Goal: Complete application form

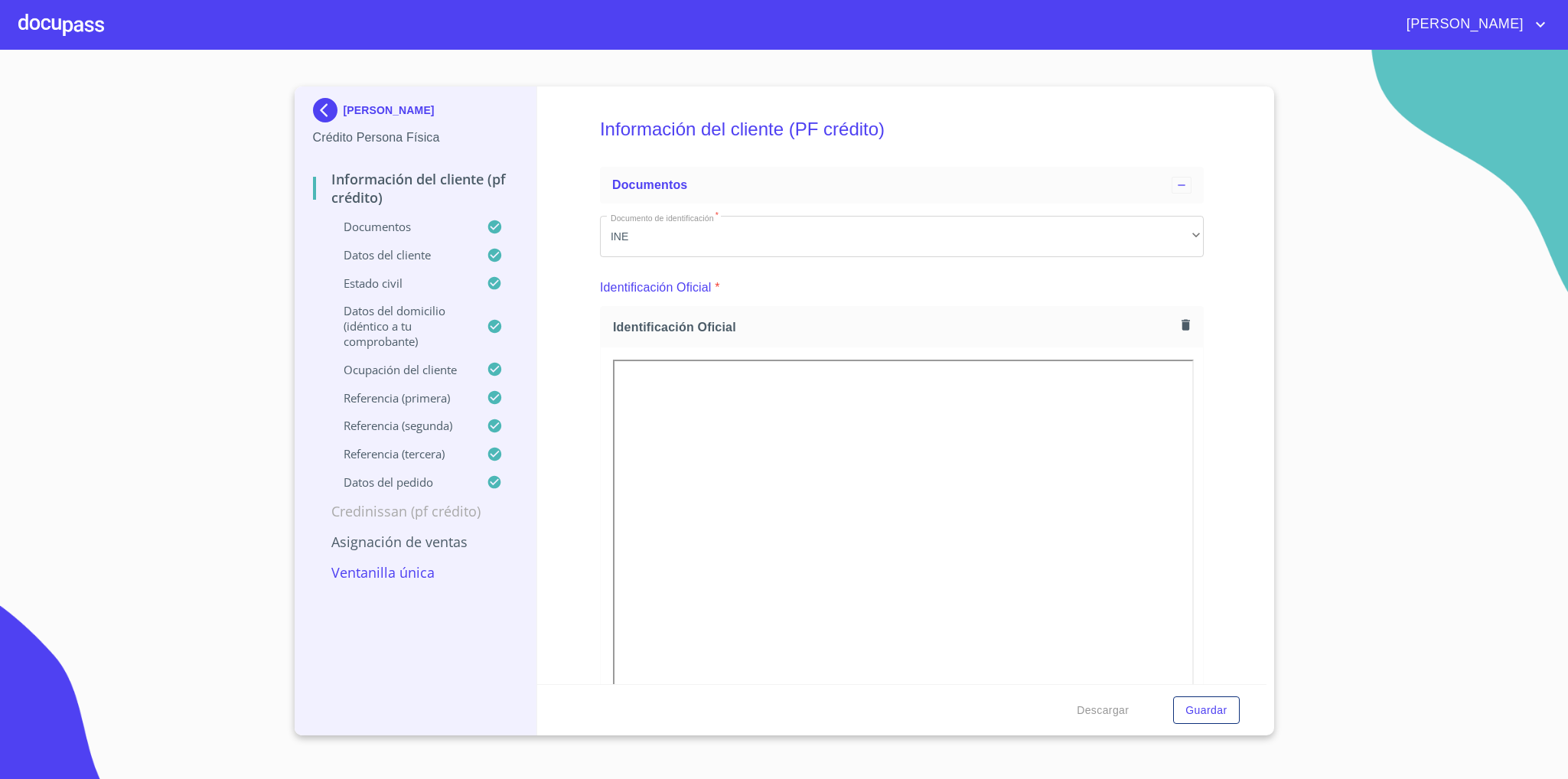
scroll to position [4040, 0]
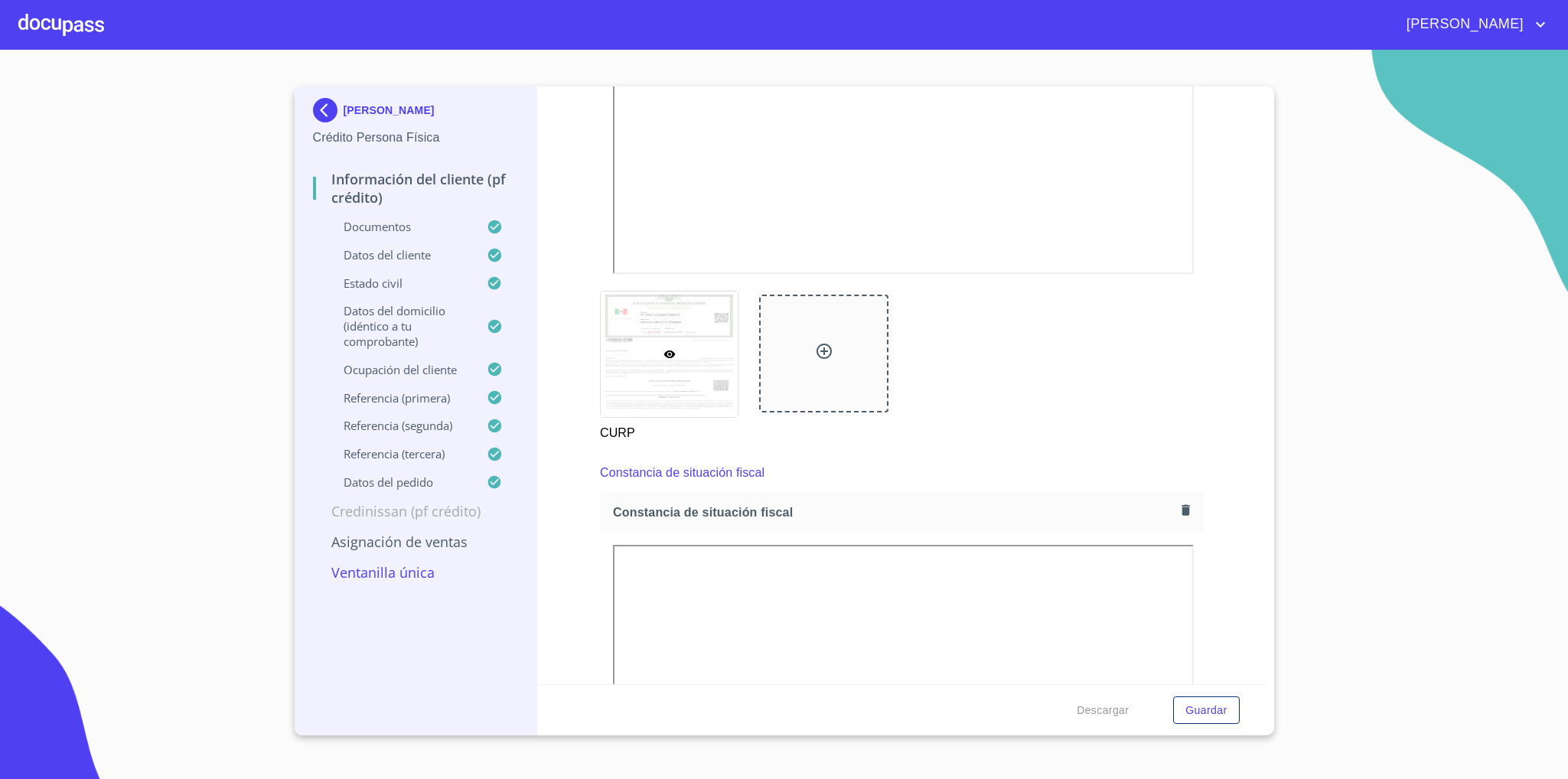
click at [340, 102] on img at bounding box center [328, 109] width 30 height 24
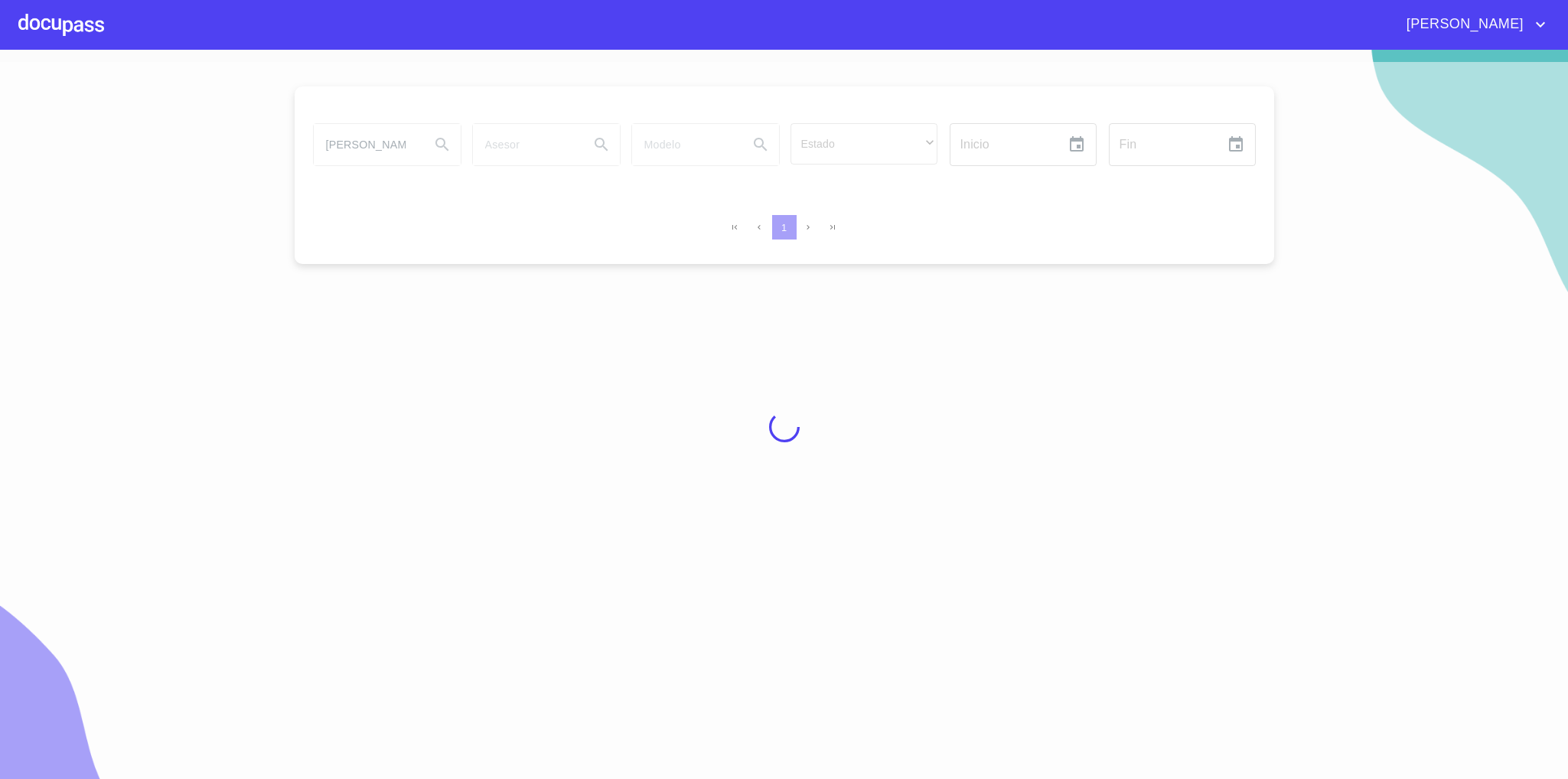
click at [357, 142] on div at bounding box center [784, 427] width 1568 height 730
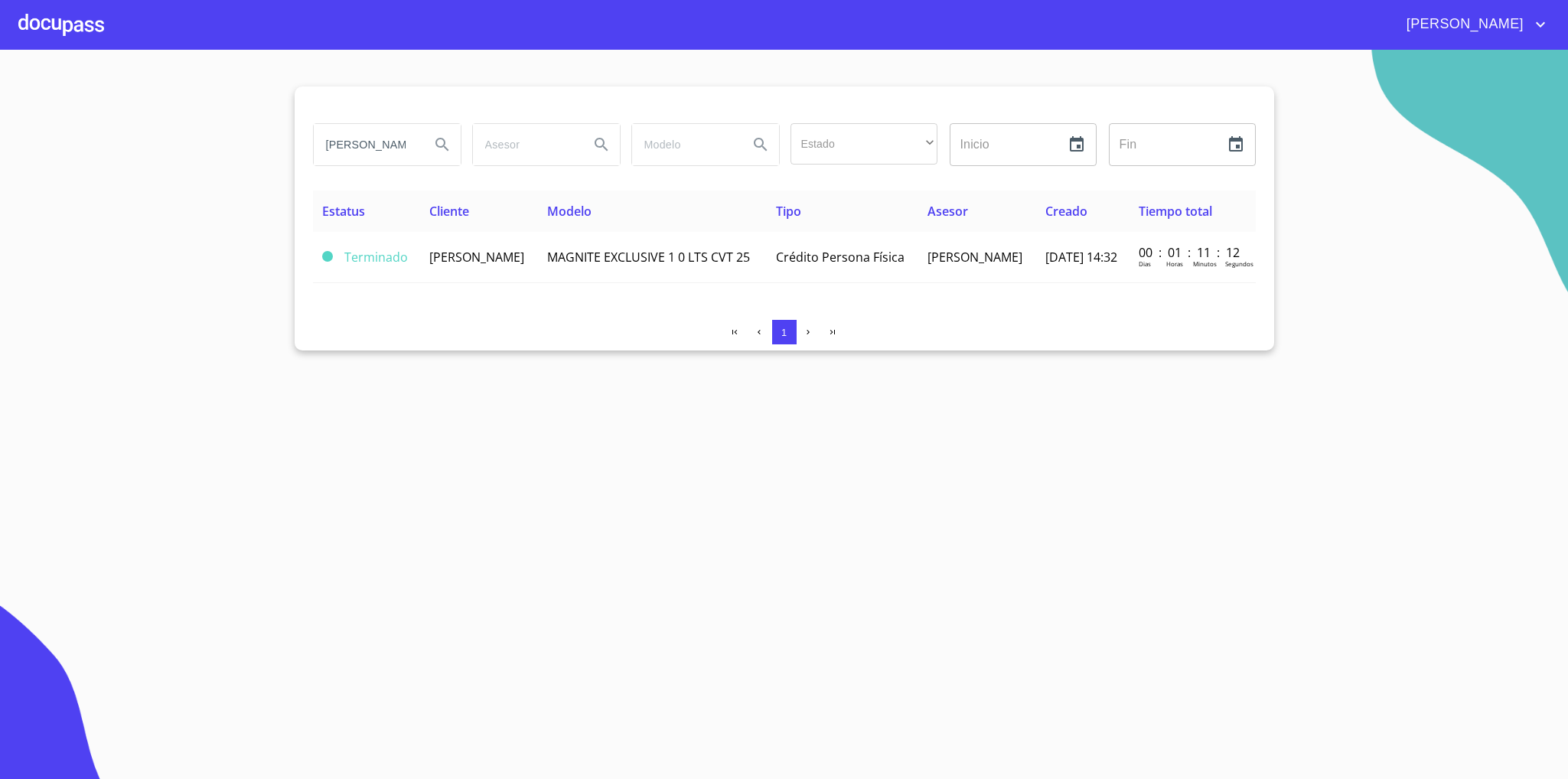
click at [357, 143] on input "[PERSON_NAME]" at bounding box center [365, 145] width 104 height 41
type input "[PERSON_NAME]"
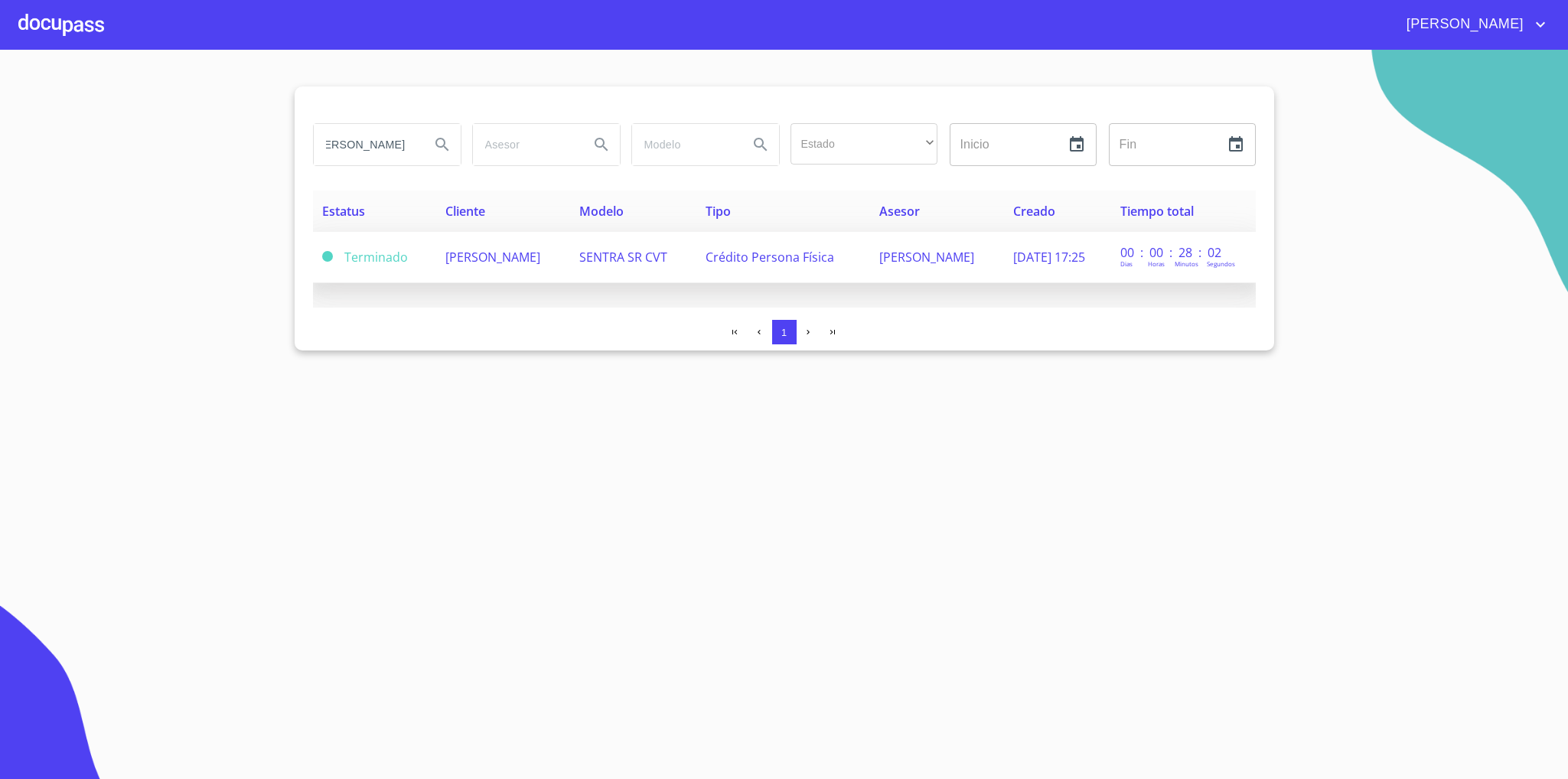
click at [515, 270] on td "[PERSON_NAME]" at bounding box center [503, 258] width 134 height 52
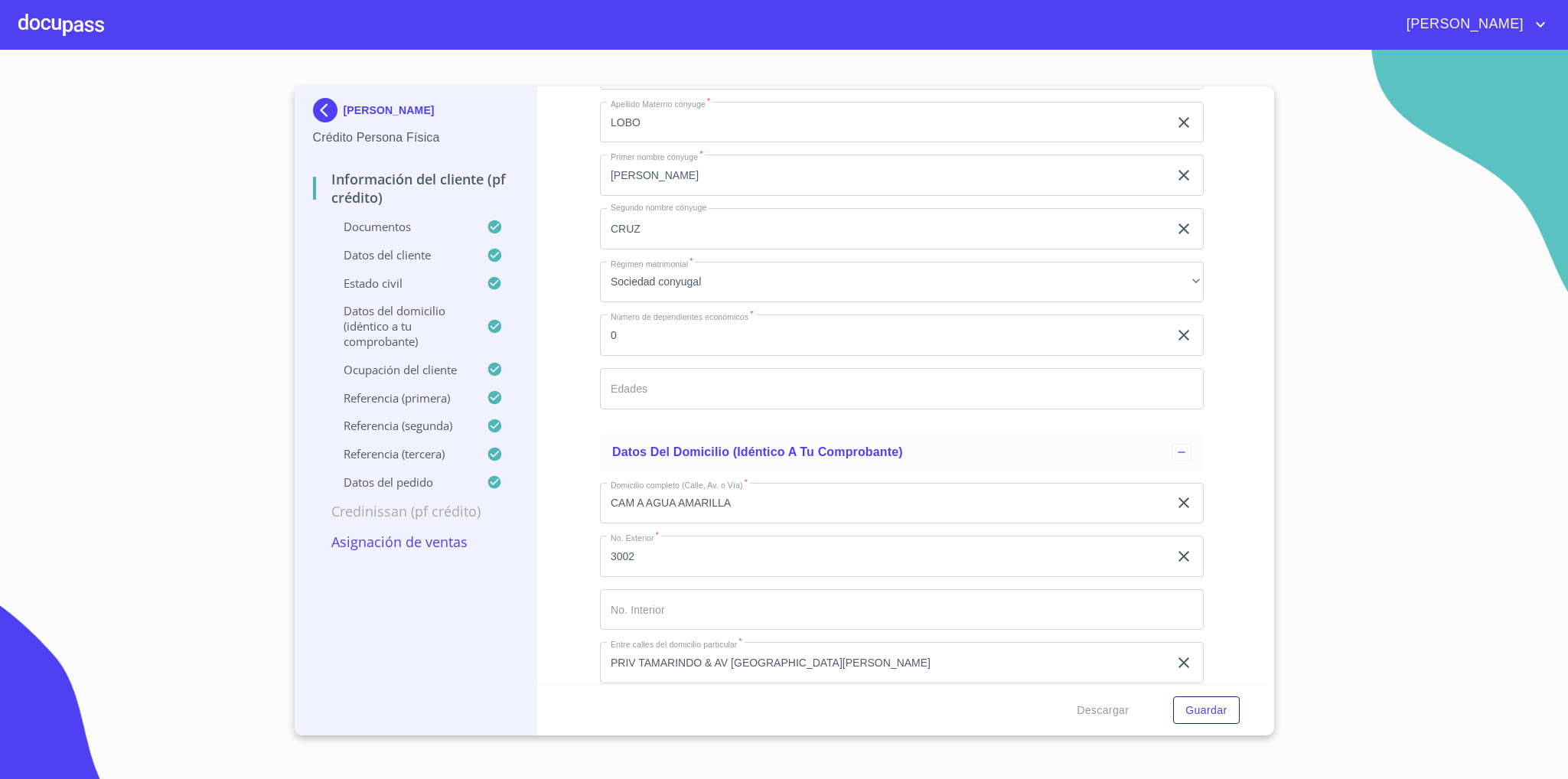
scroll to position [7539, 0]
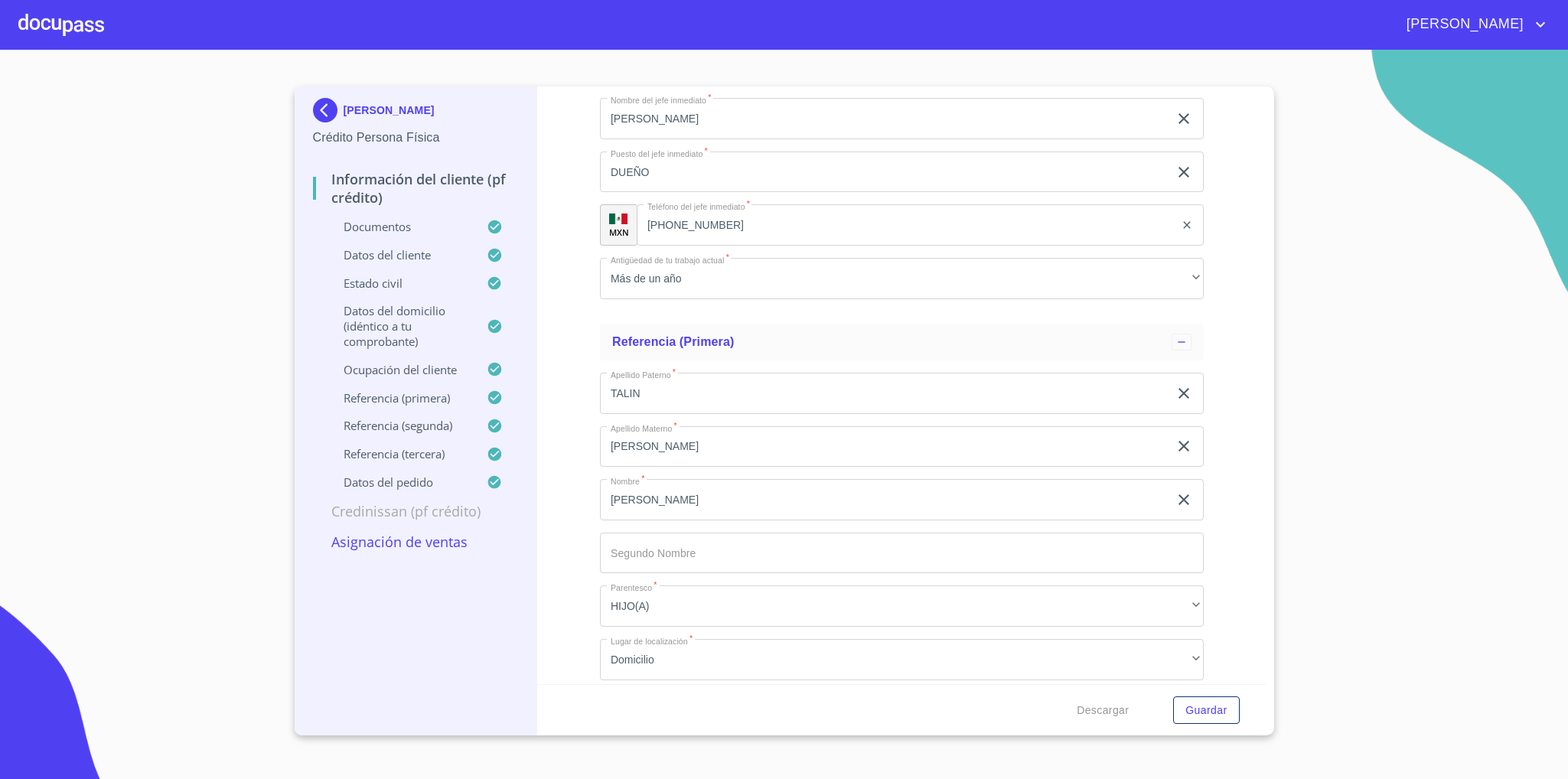
click at [726, 501] on input "[PERSON_NAME]" at bounding box center [884, 499] width 568 height 41
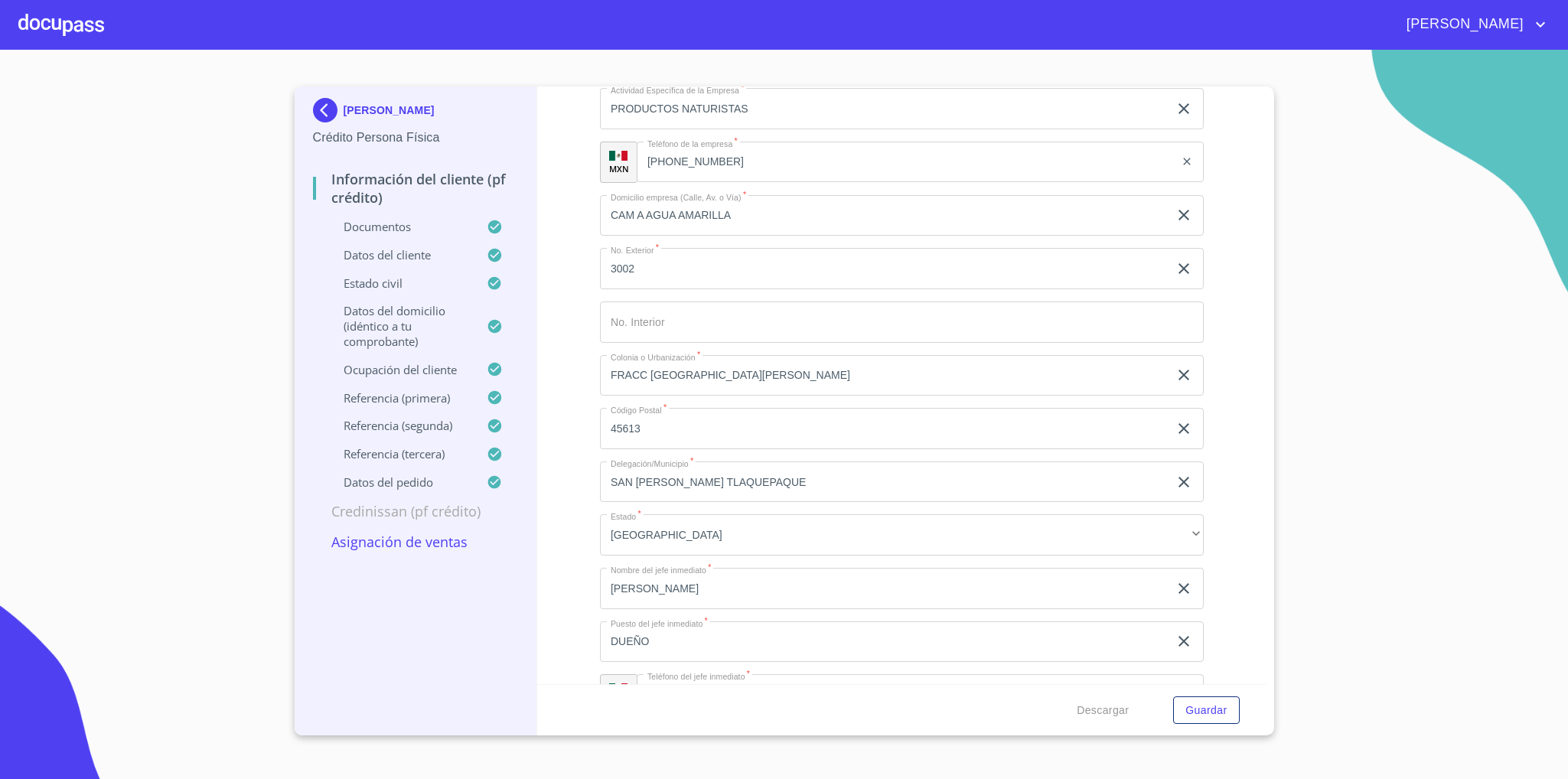
scroll to position [8009, 0]
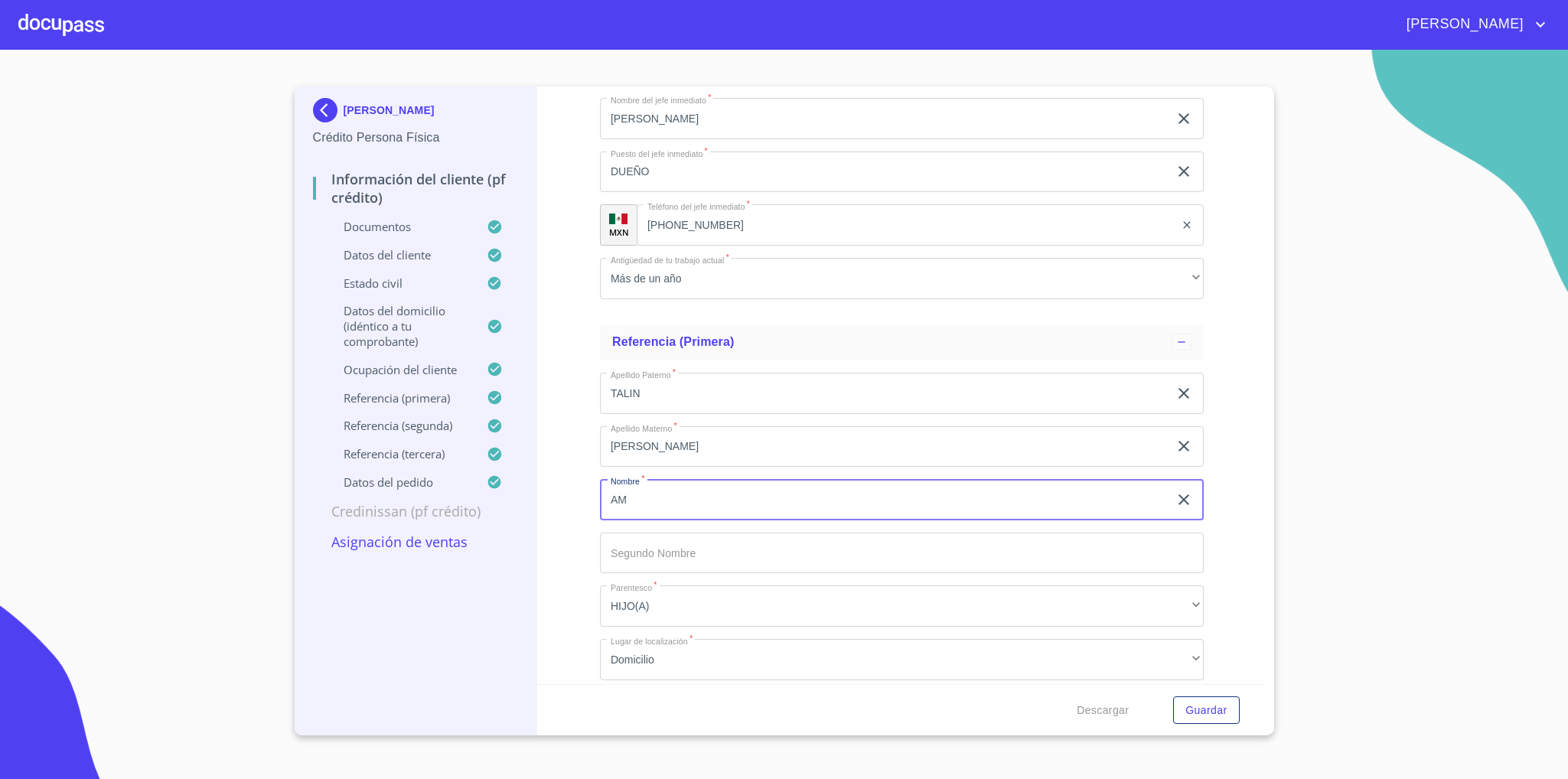
type input "A"
type input "[PERSON_NAME]"
click at [687, 444] on input "[PERSON_NAME]" at bounding box center [884, 447] width 568 height 41
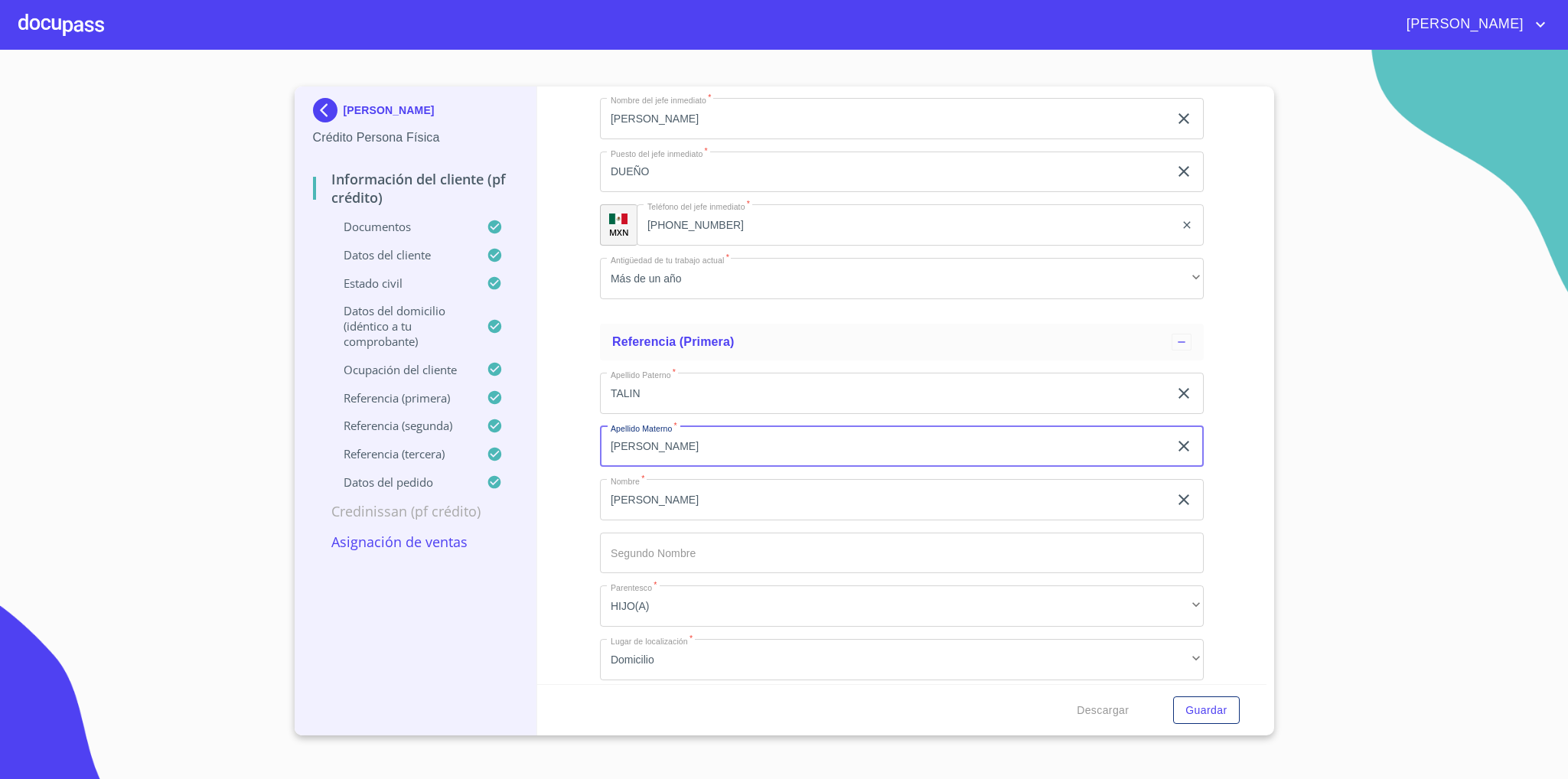
click at [687, 444] on input "[PERSON_NAME]" at bounding box center [884, 447] width 568 height 41
click at [648, 379] on input "TALIN" at bounding box center [884, 393] width 568 height 41
click at [673, 396] on input "Documento de identificación   *" at bounding box center [901, 393] width 604 height 41
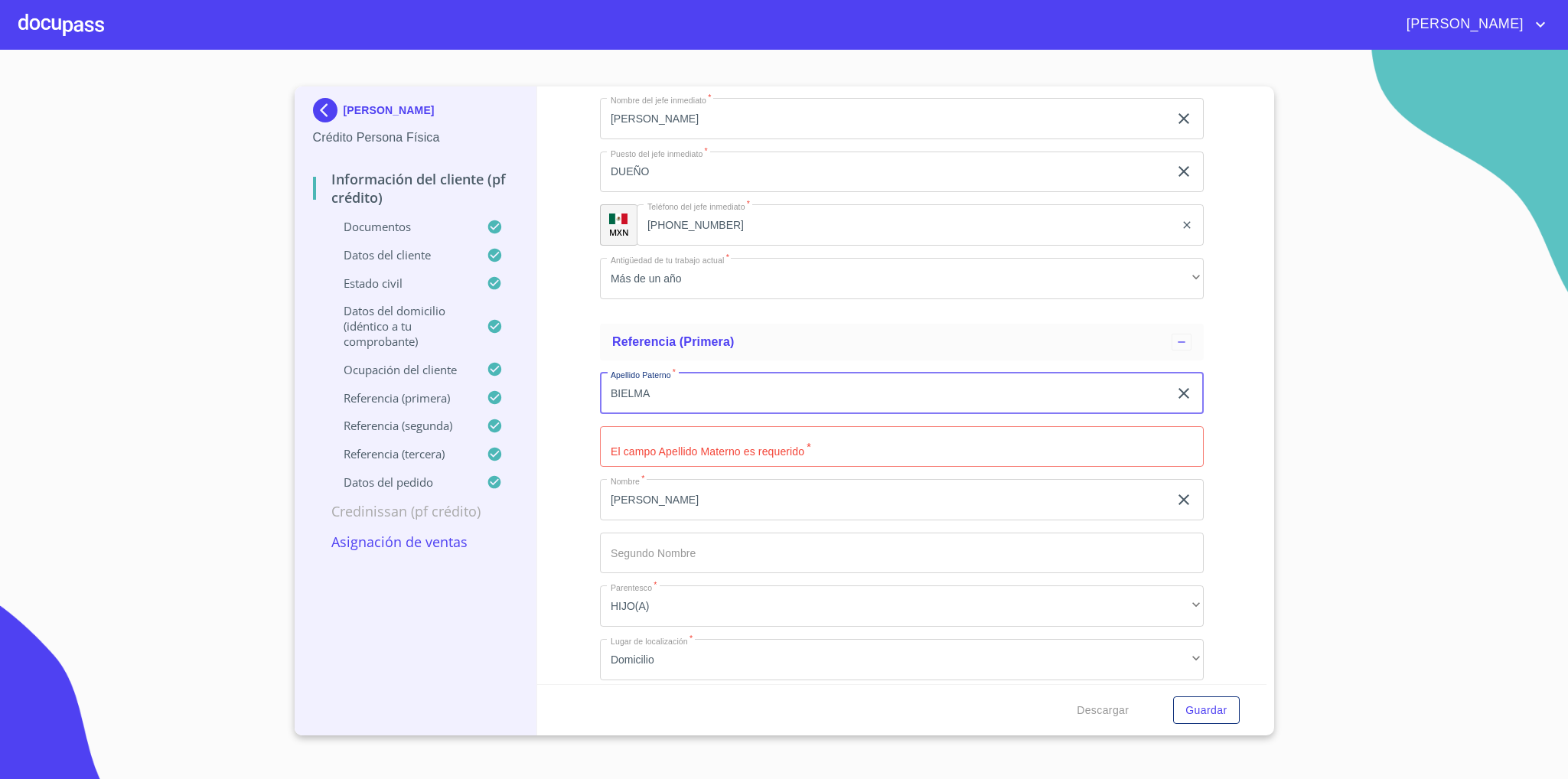
type input "BIELMA"
type input "[PERSON_NAME]"
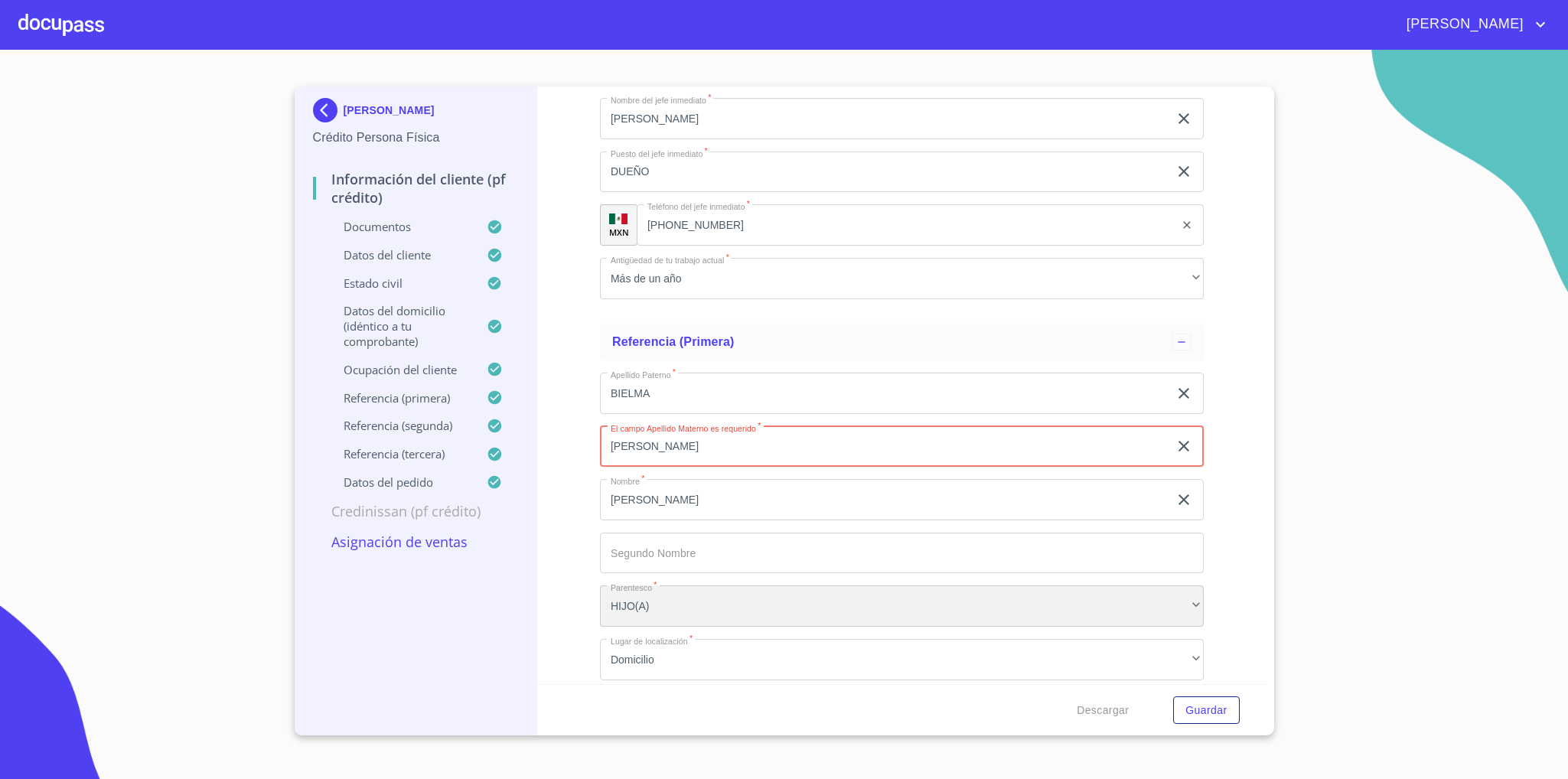
click at [653, 593] on div "HIJO(A)" at bounding box center [901, 606] width 604 height 41
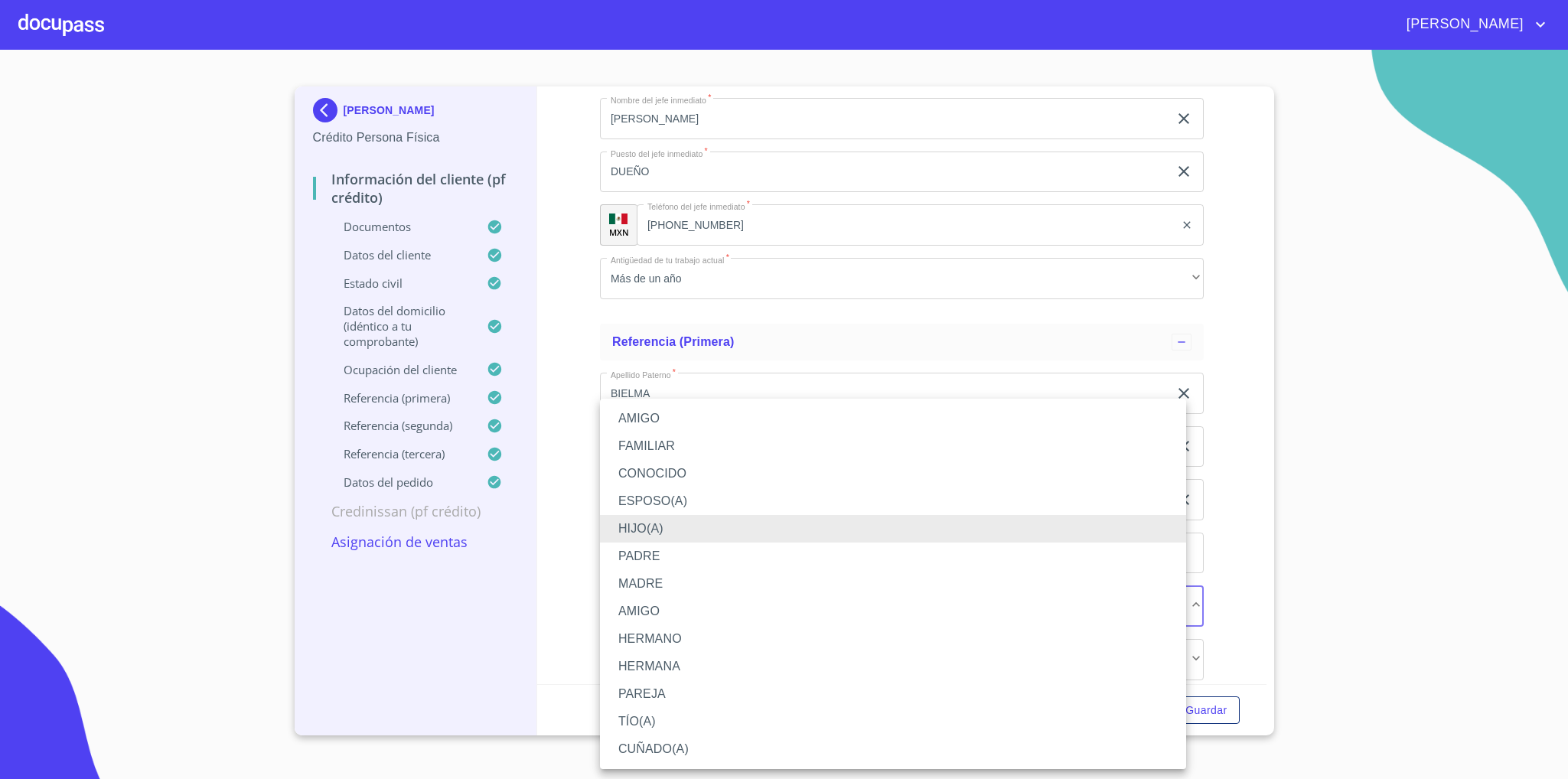
click at [675, 448] on li "FAMILIAR" at bounding box center [893, 446] width 586 height 27
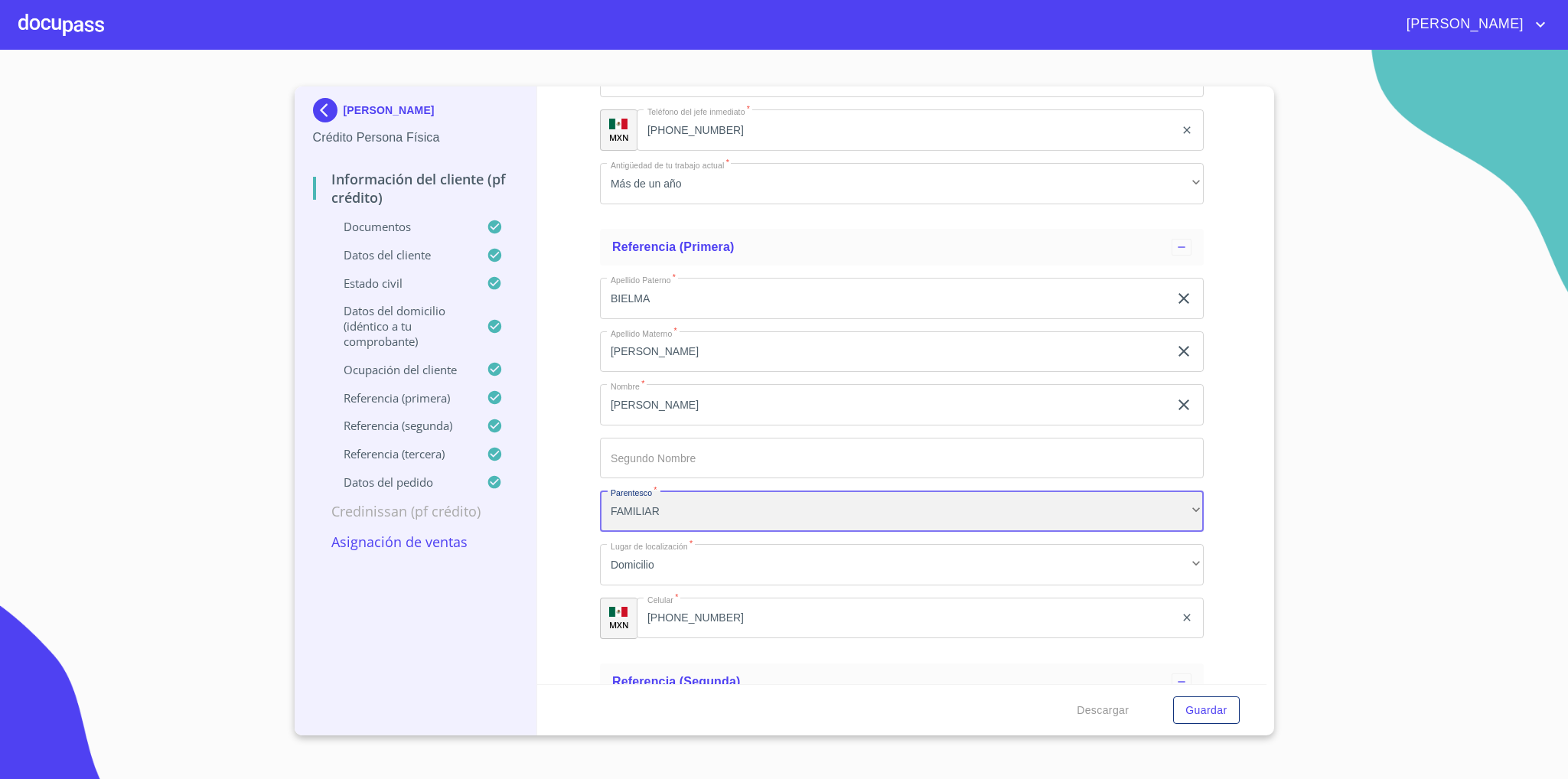
scroll to position [8124, 0]
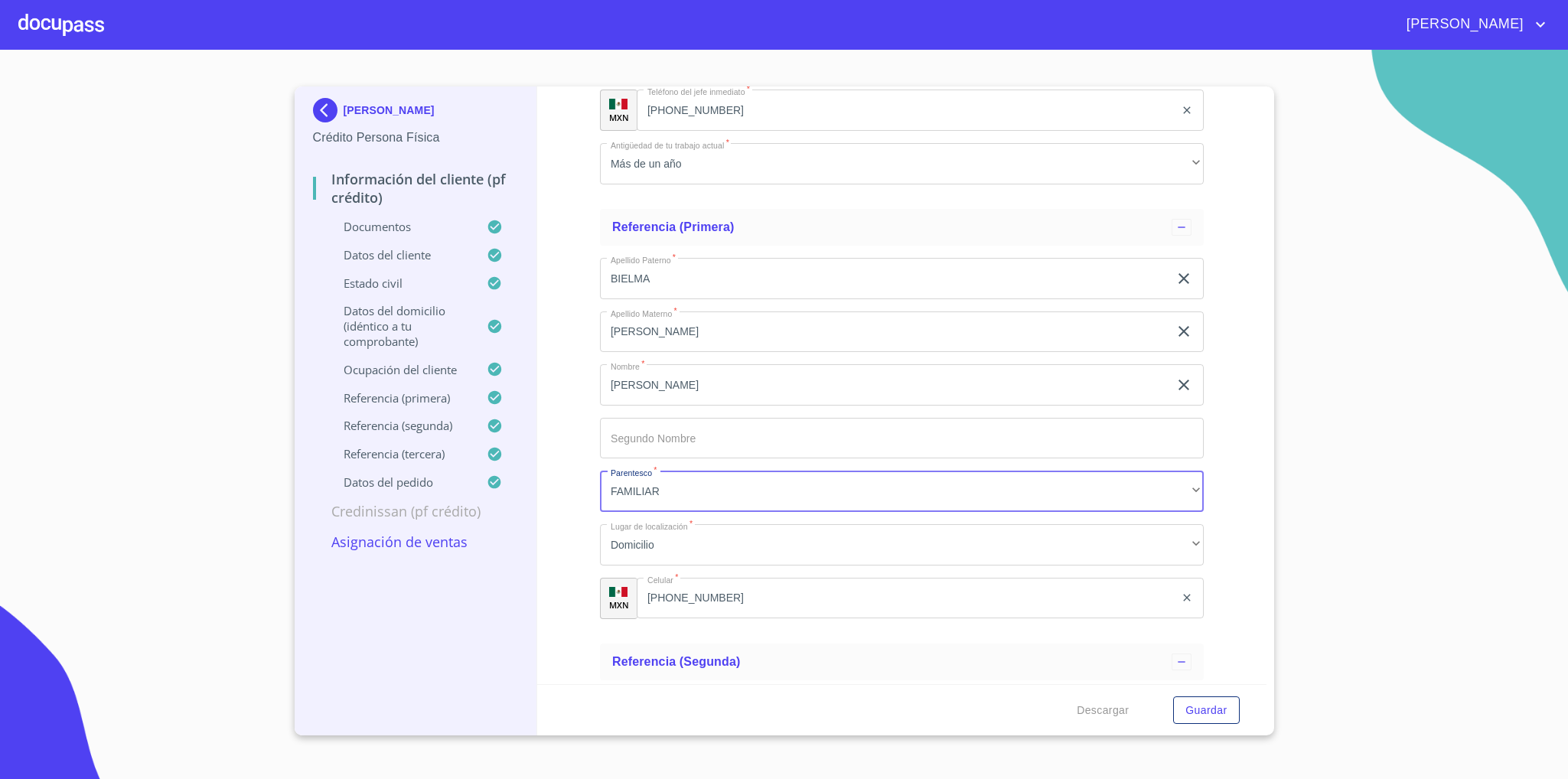
click at [707, 595] on input "[PHONE_NUMBER]" at bounding box center [905, 599] width 538 height 41
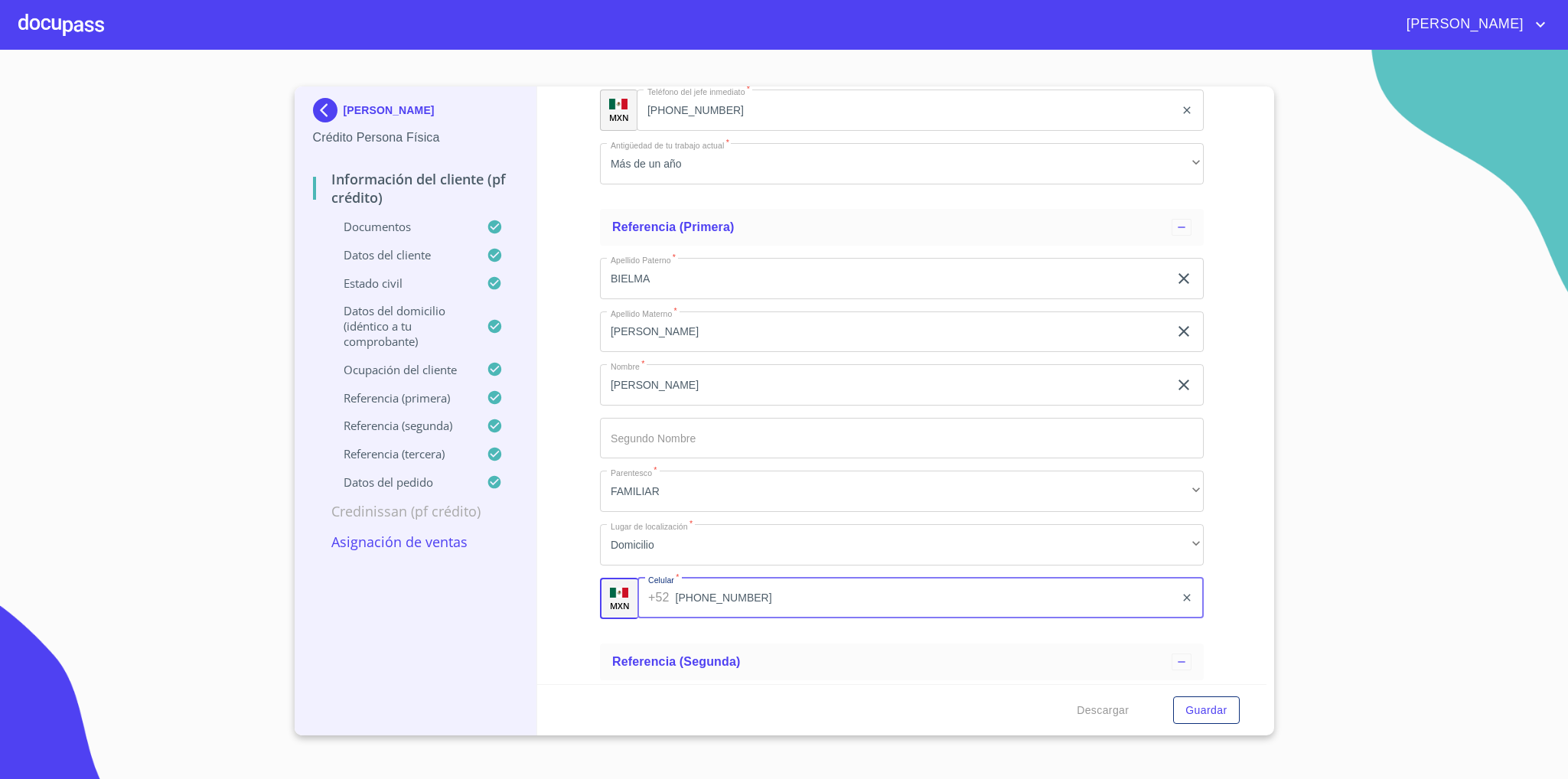
click at [707, 595] on input "[PHONE_NUMBER]" at bounding box center [925, 599] width 499 height 41
type input "[PHONE_NUMBER]"
click at [551, 580] on div "Información del cliente (PF crédito) Documentos Documento de identificación   *…" at bounding box center [902, 385] width 729 height 598
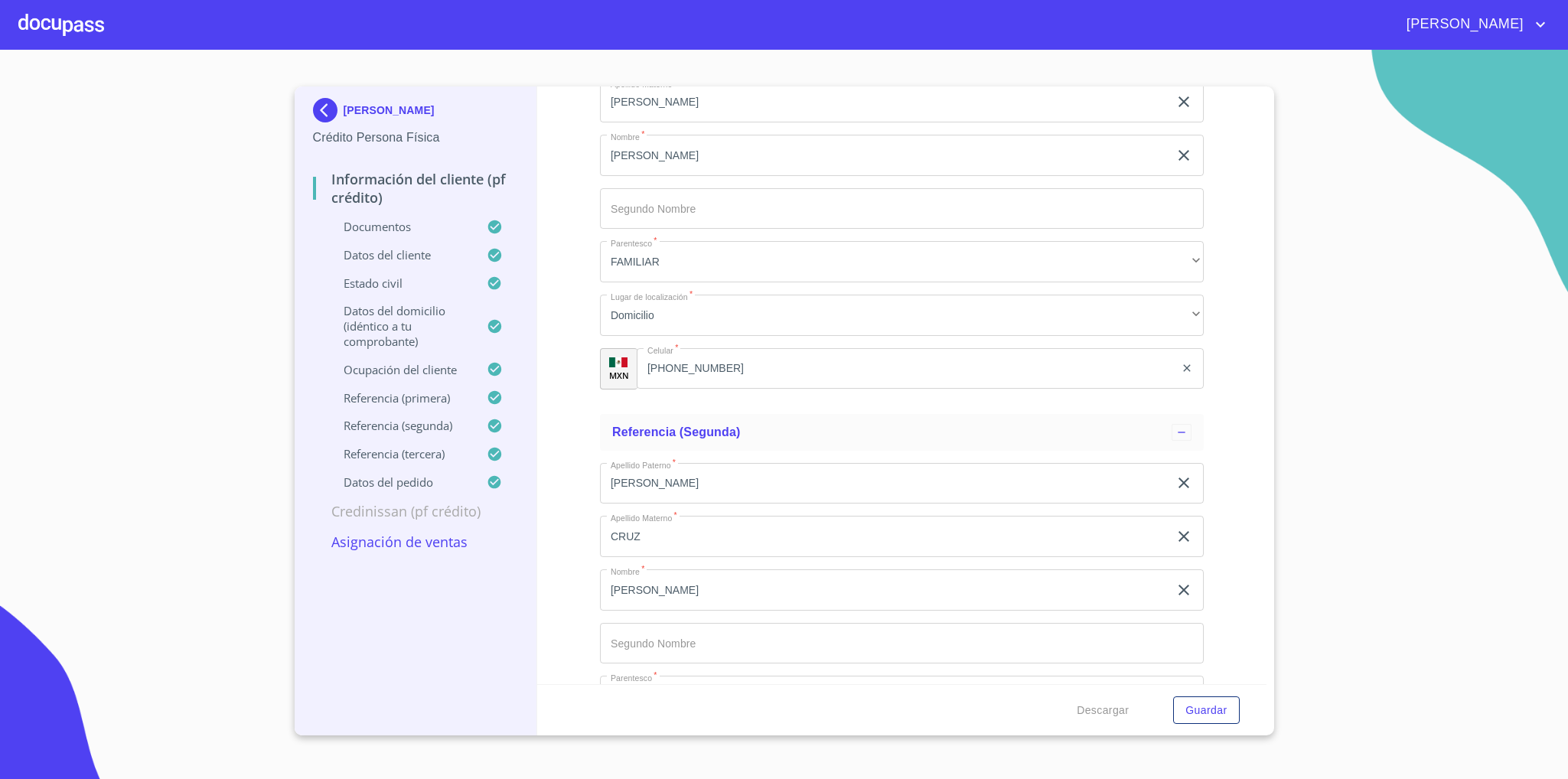
scroll to position [8468, 0]
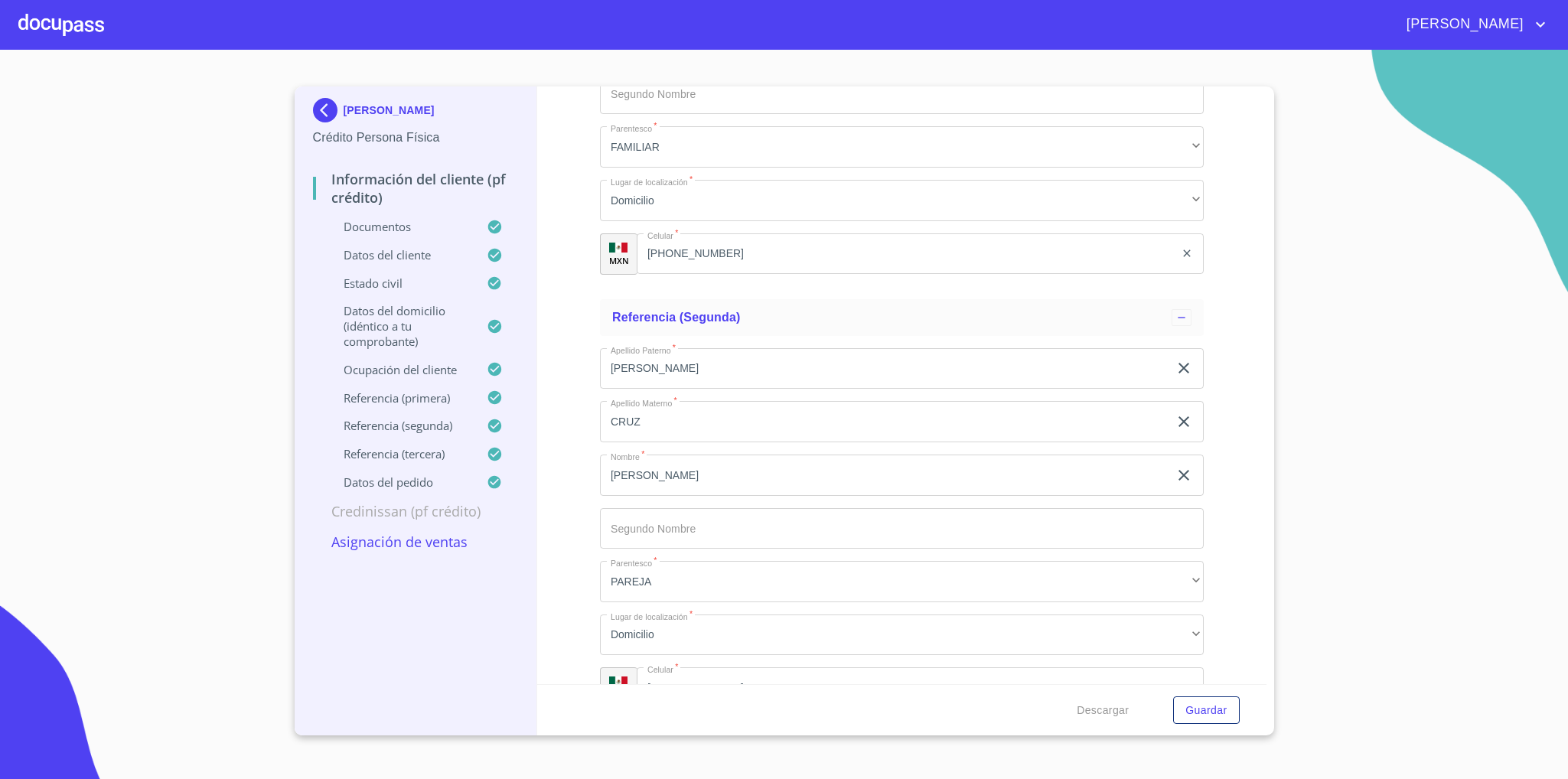
click at [670, 467] on input "[PERSON_NAME]" at bounding box center [884, 475] width 568 height 41
click at [652, 423] on input "CRUZ" at bounding box center [884, 421] width 568 height 41
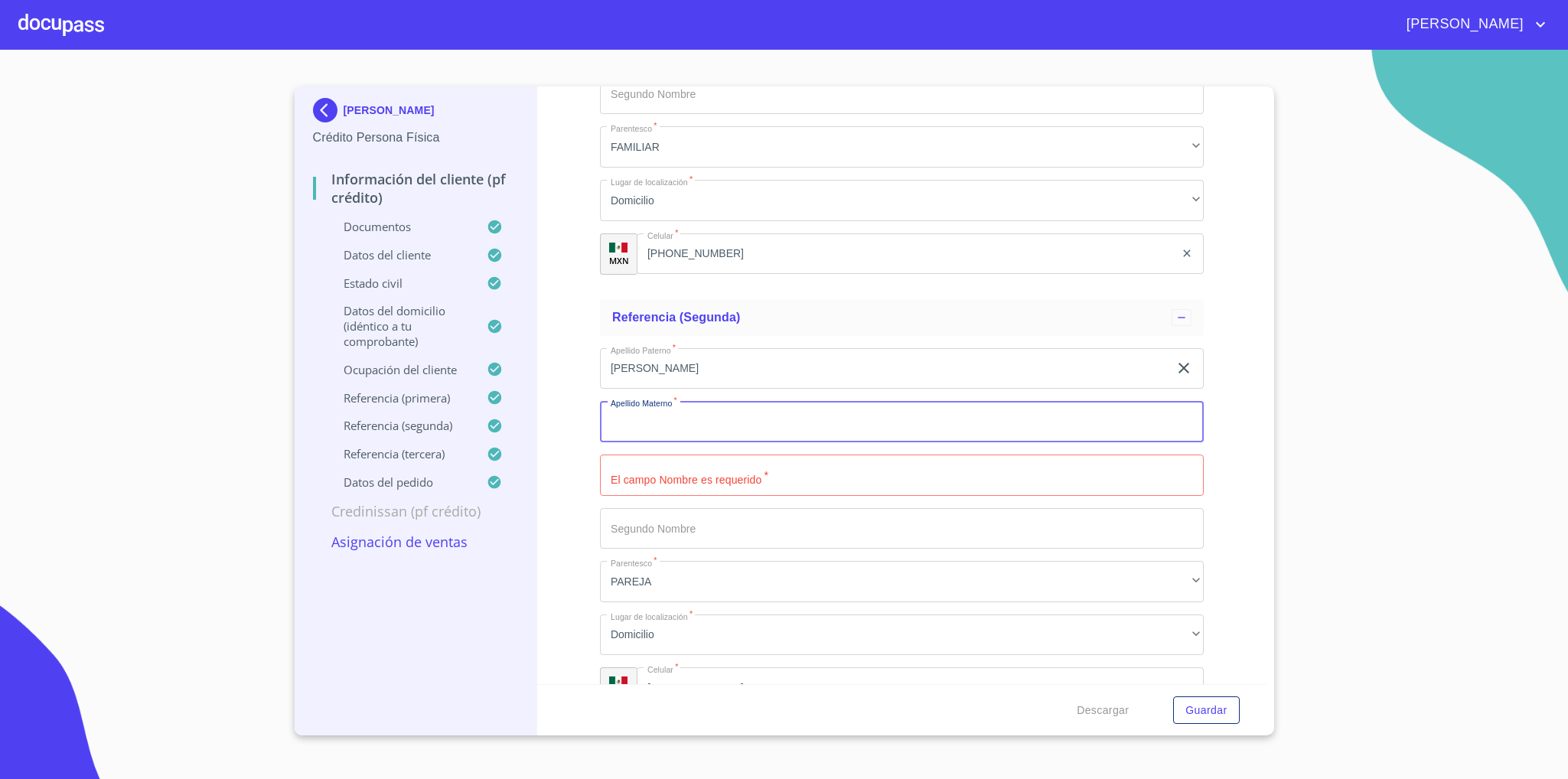
click at [684, 363] on input "[PERSON_NAME]" at bounding box center [884, 369] width 568 height 41
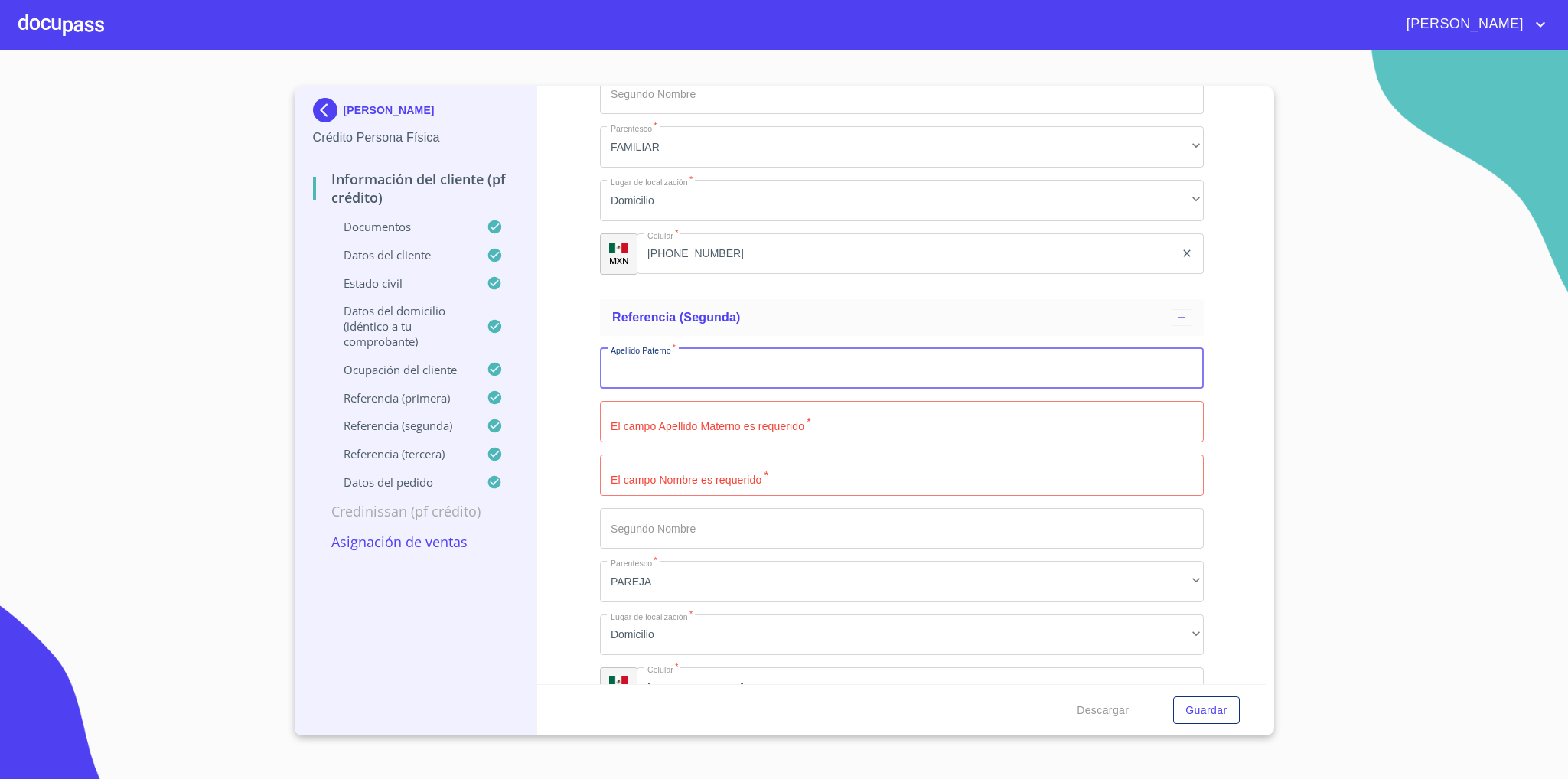
click at [662, 469] on input "Documento de identificación   *" at bounding box center [901, 475] width 604 height 41
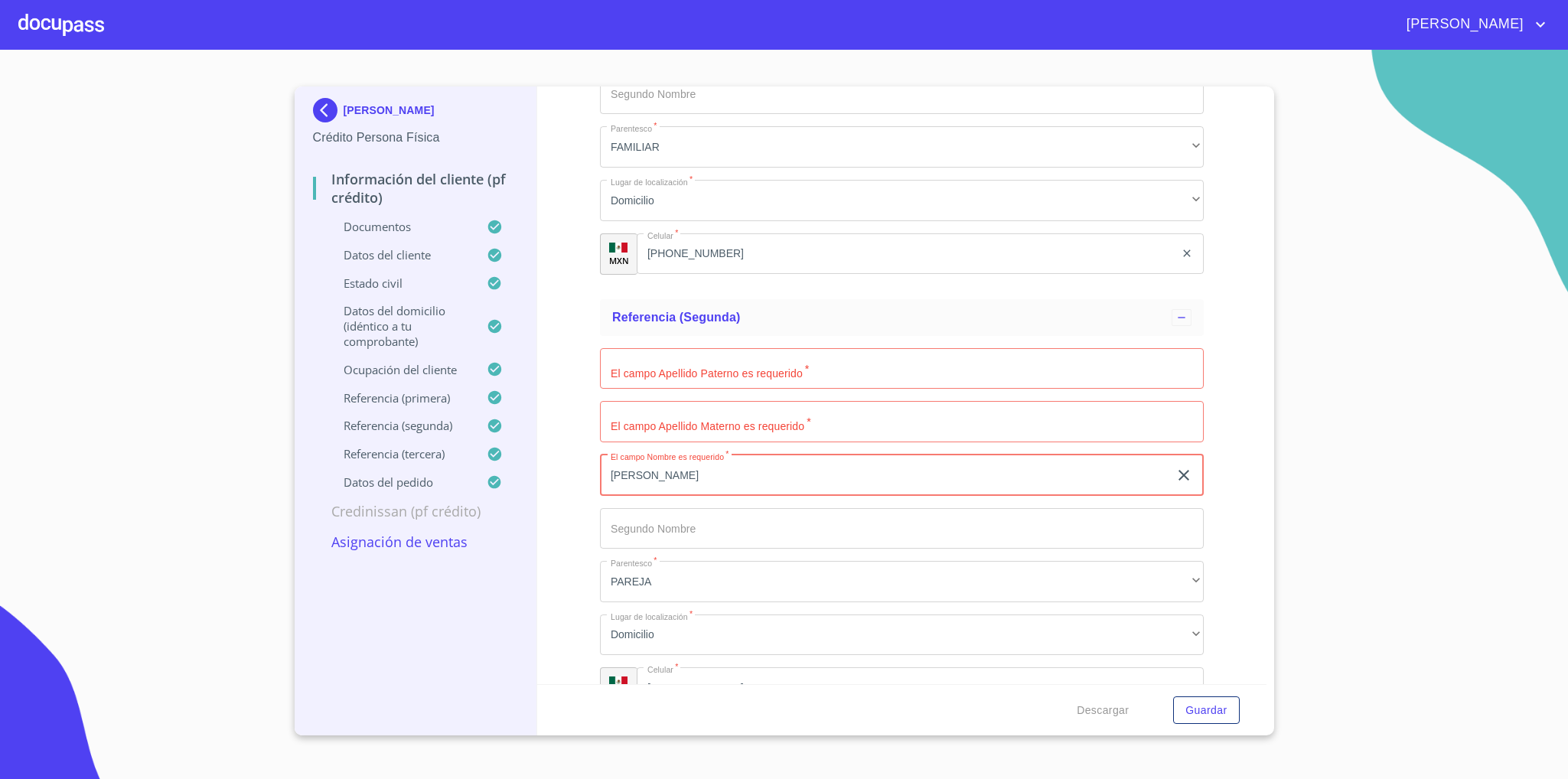
type input "[PERSON_NAME]"
click at [675, 361] on input "Documento de identificación   *" at bounding box center [901, 369] width 604 height 41
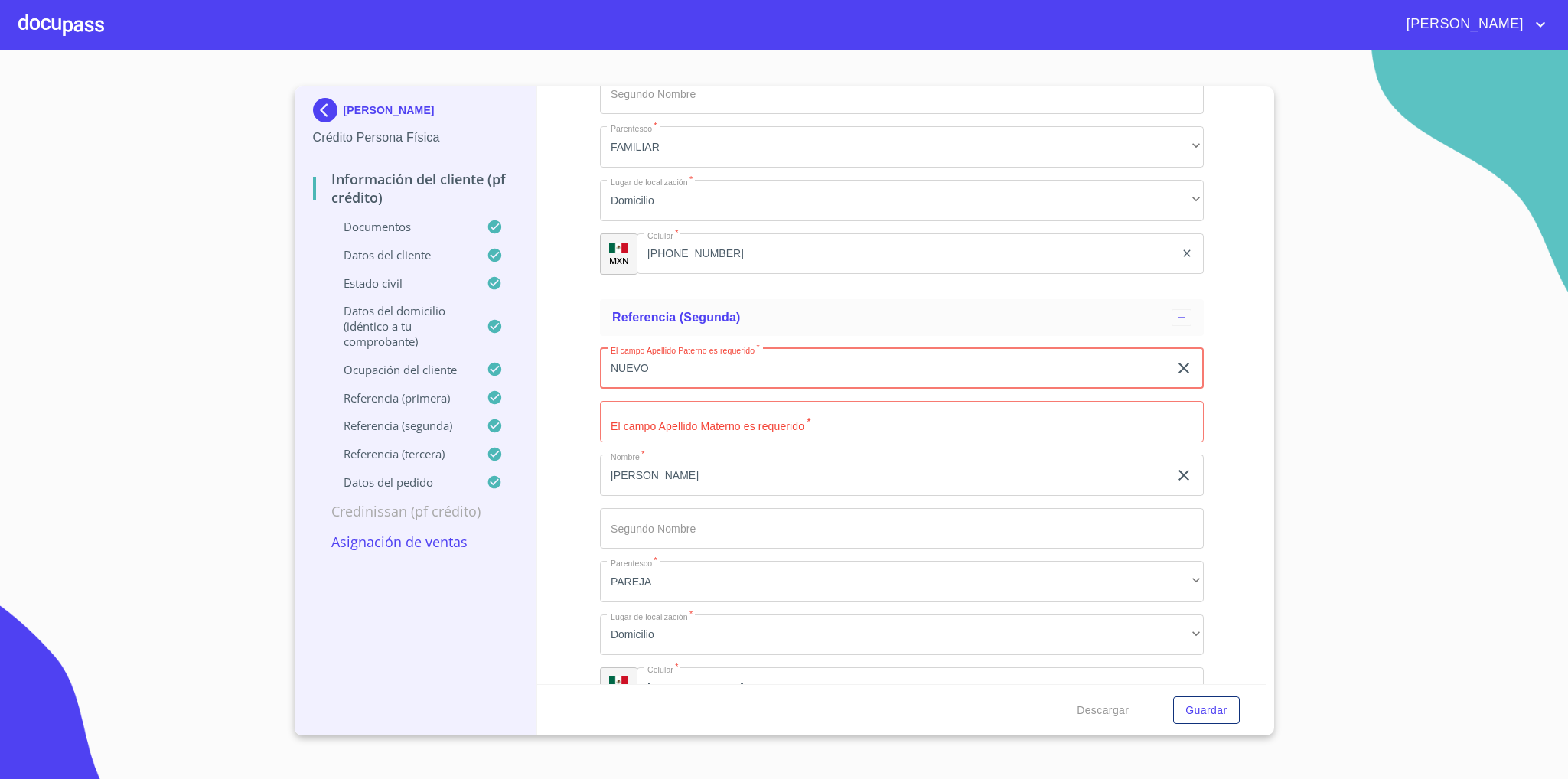
type input "NUEVO"
click at [680, 416] on input "Documento de identificación   *" at bounding box center [901, 421] width 604 height 41
type input "TALIN"
click at [696, 524] on input "Documento de identificación   *" at bounding box center [901, 529] width 604 height 41
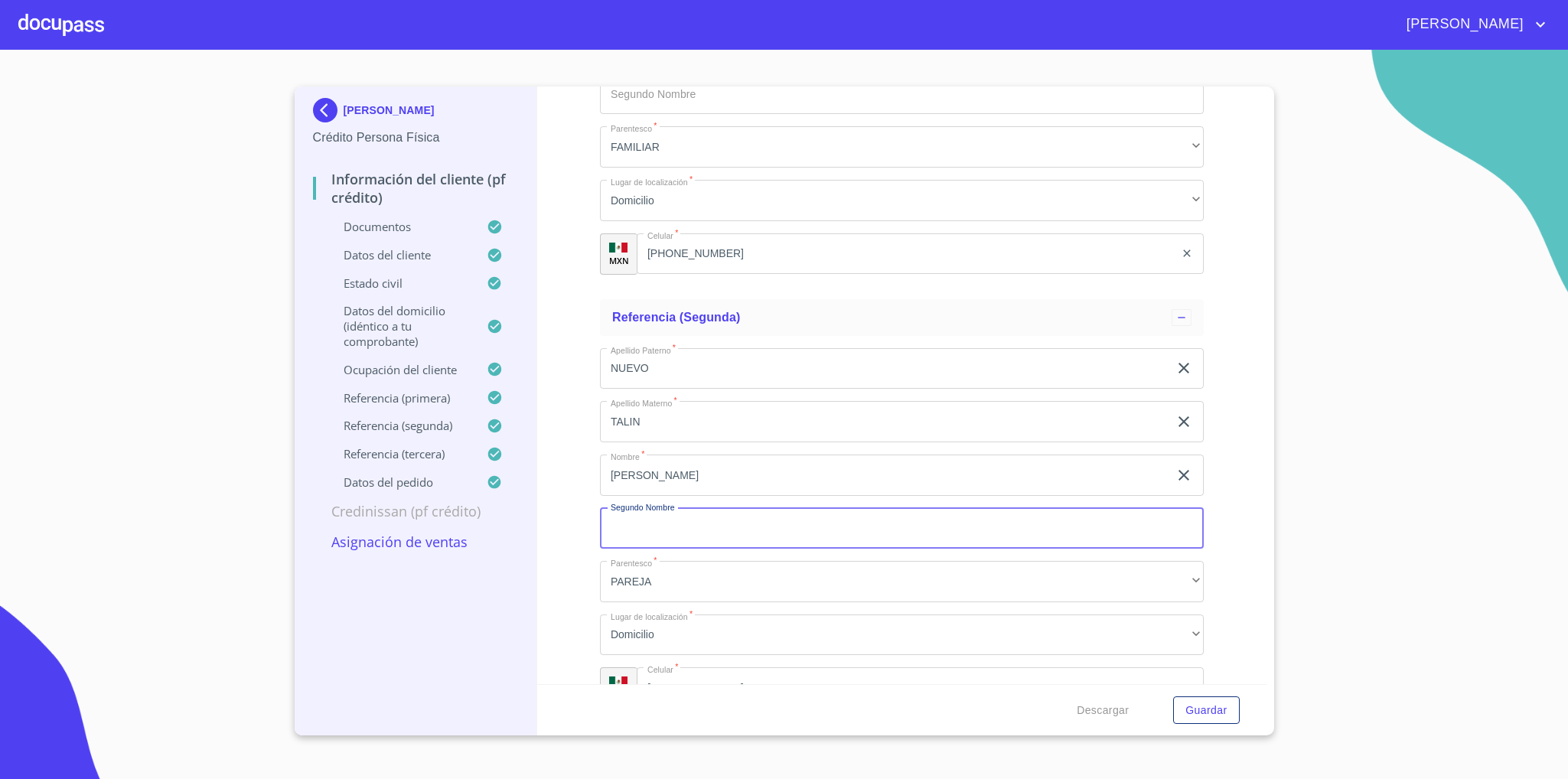
scroll to position [8583, 0]
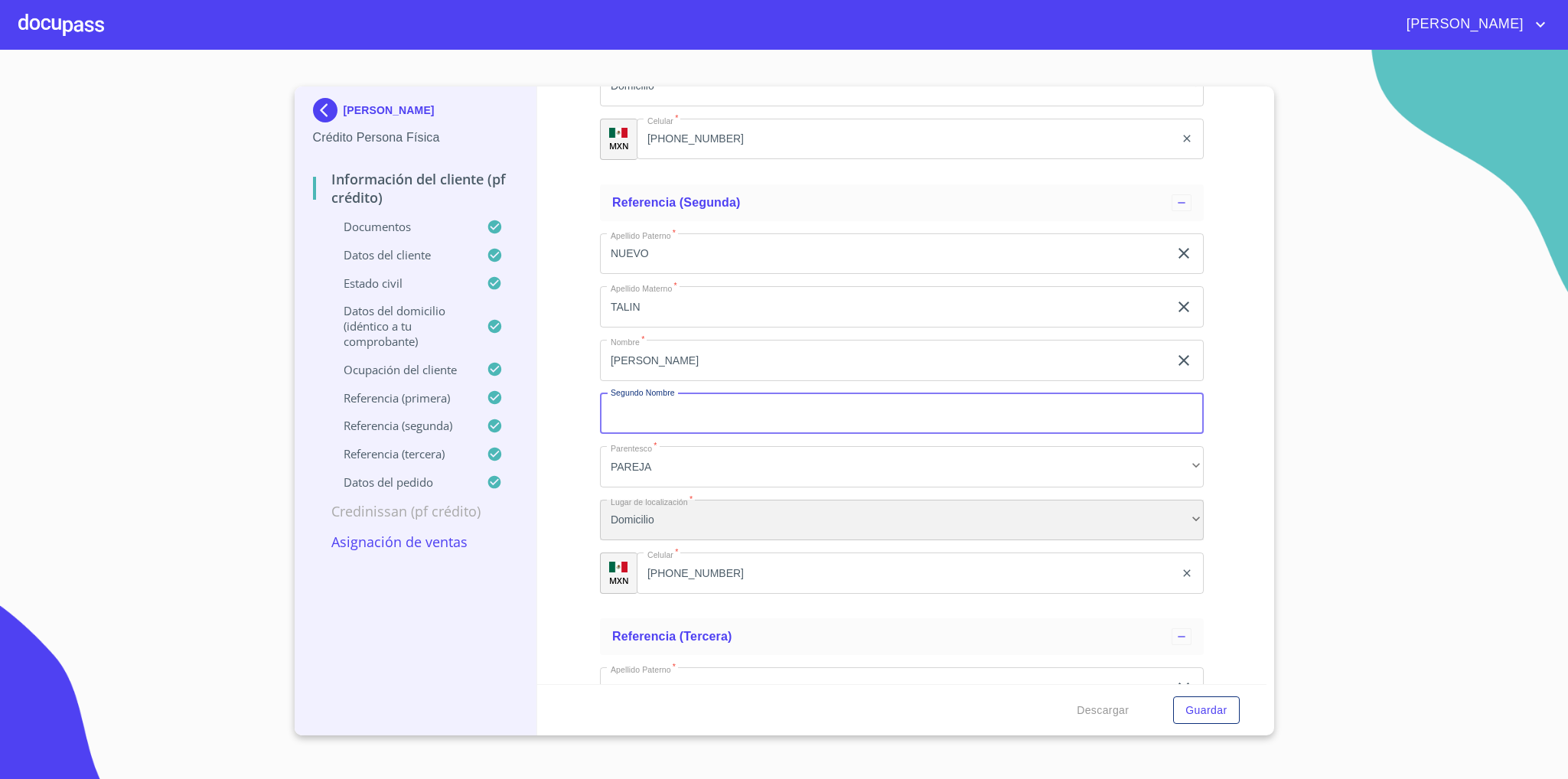
click at [704, 513] on div "Domicilio" at bounding box center [901, 520] width 604 height 41
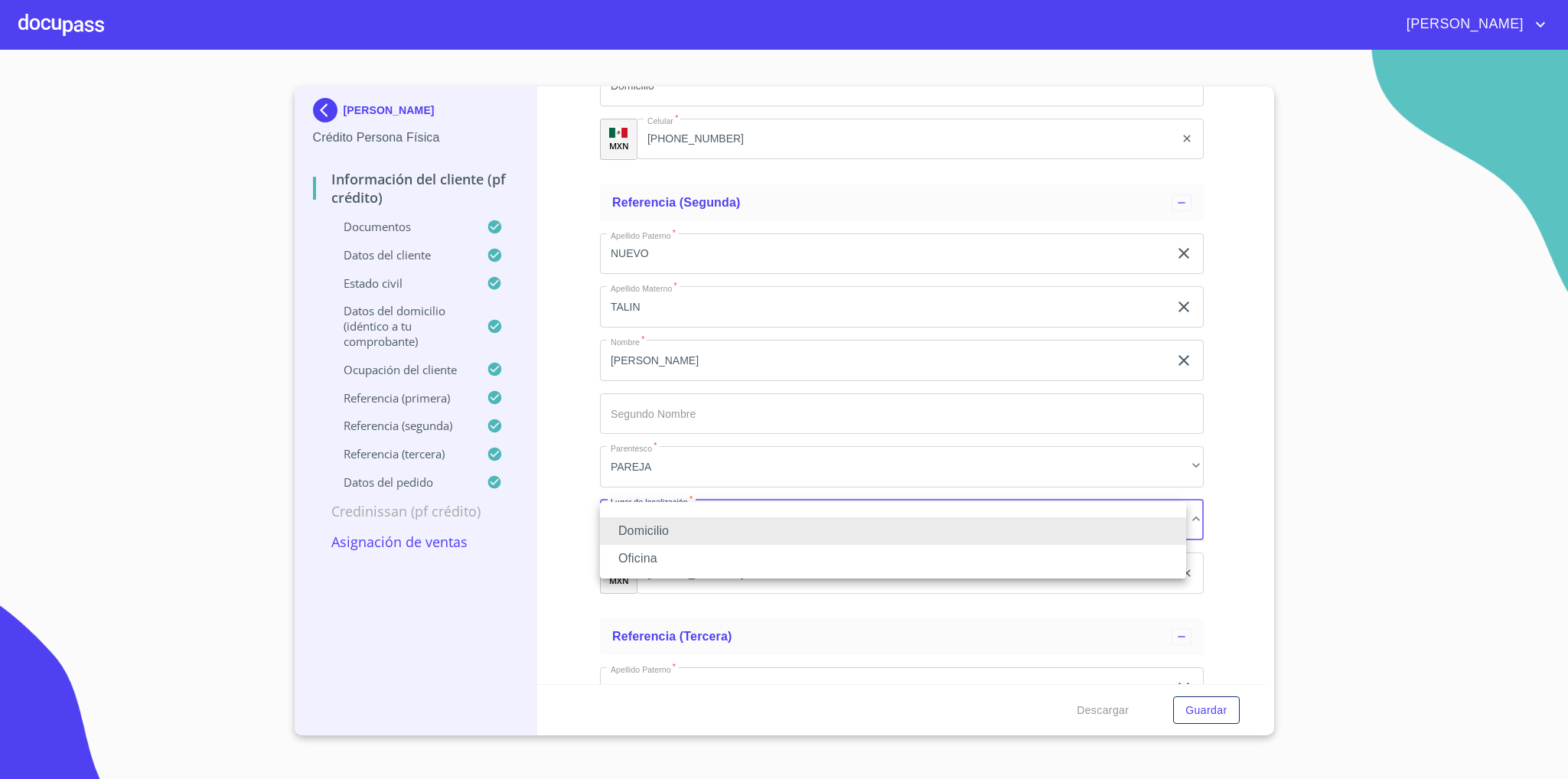
click at [582, 501] on div at bounding box center [784, 389] width 1568 height 779
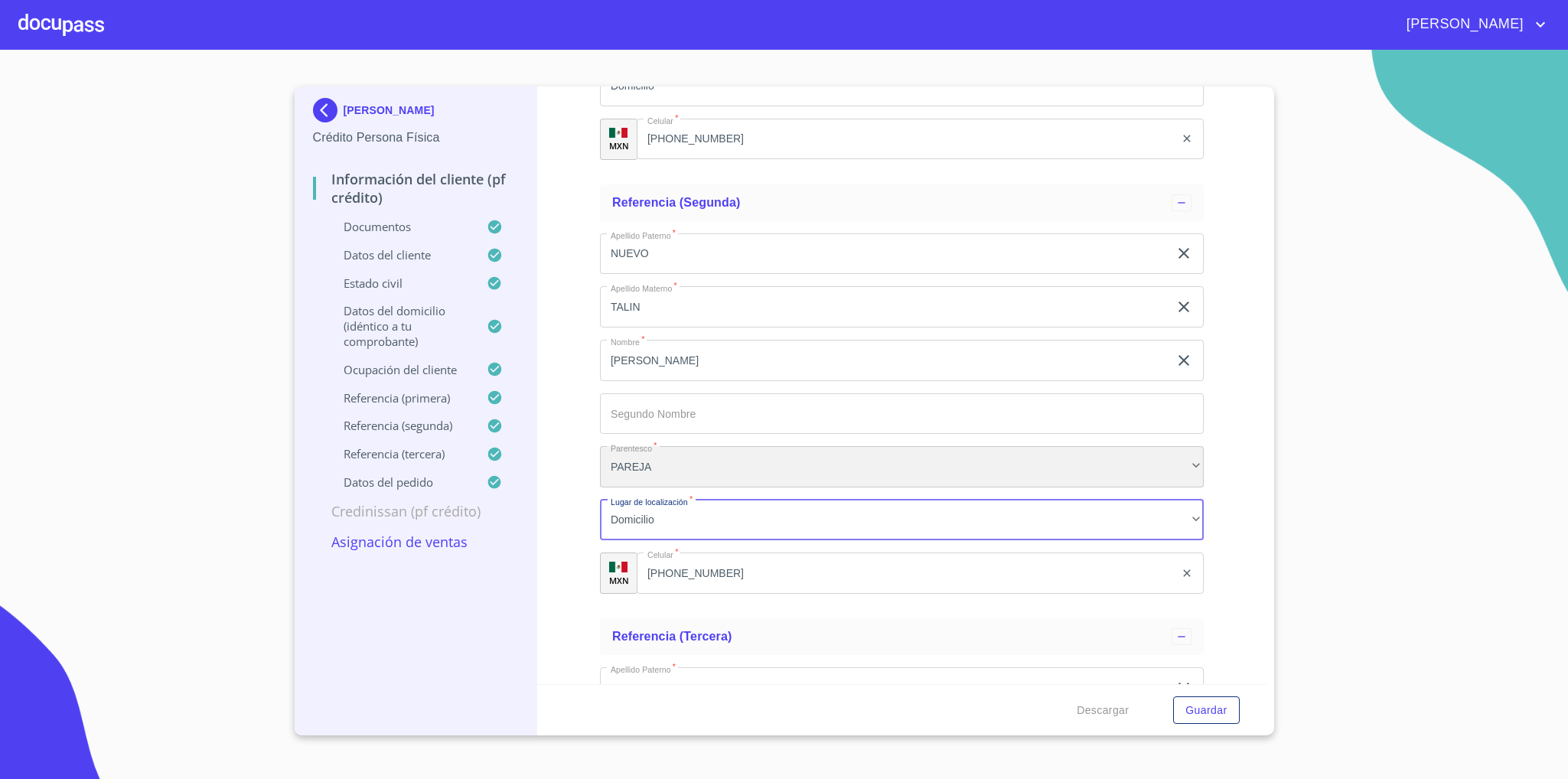
click at [699, 469] on div "PAREJA" at bounding box center [901, 466] width 604 height 41
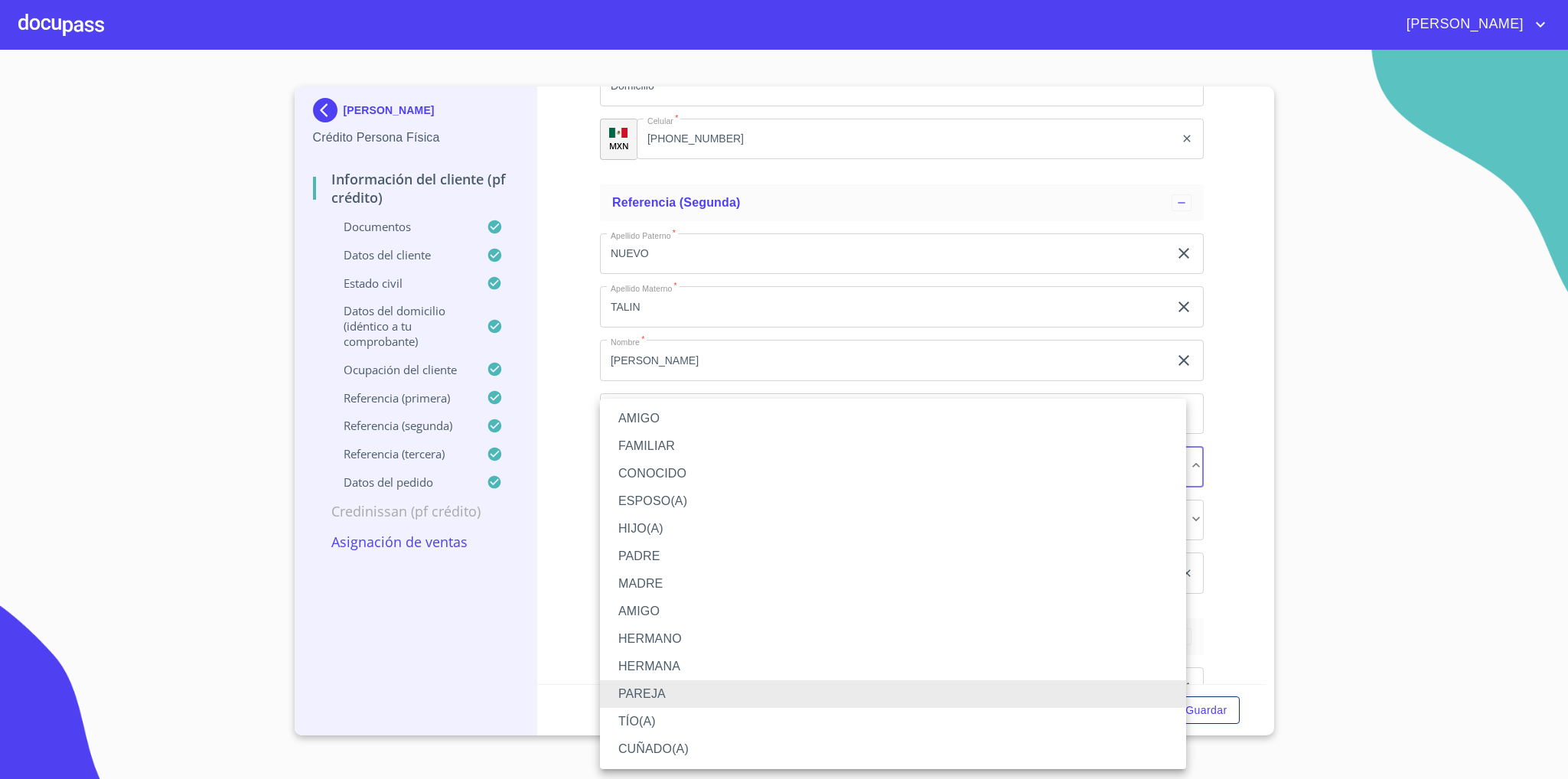
click at [703, 641] on li "HERMANO" at bounding box center [893, 639] width 586 height 27
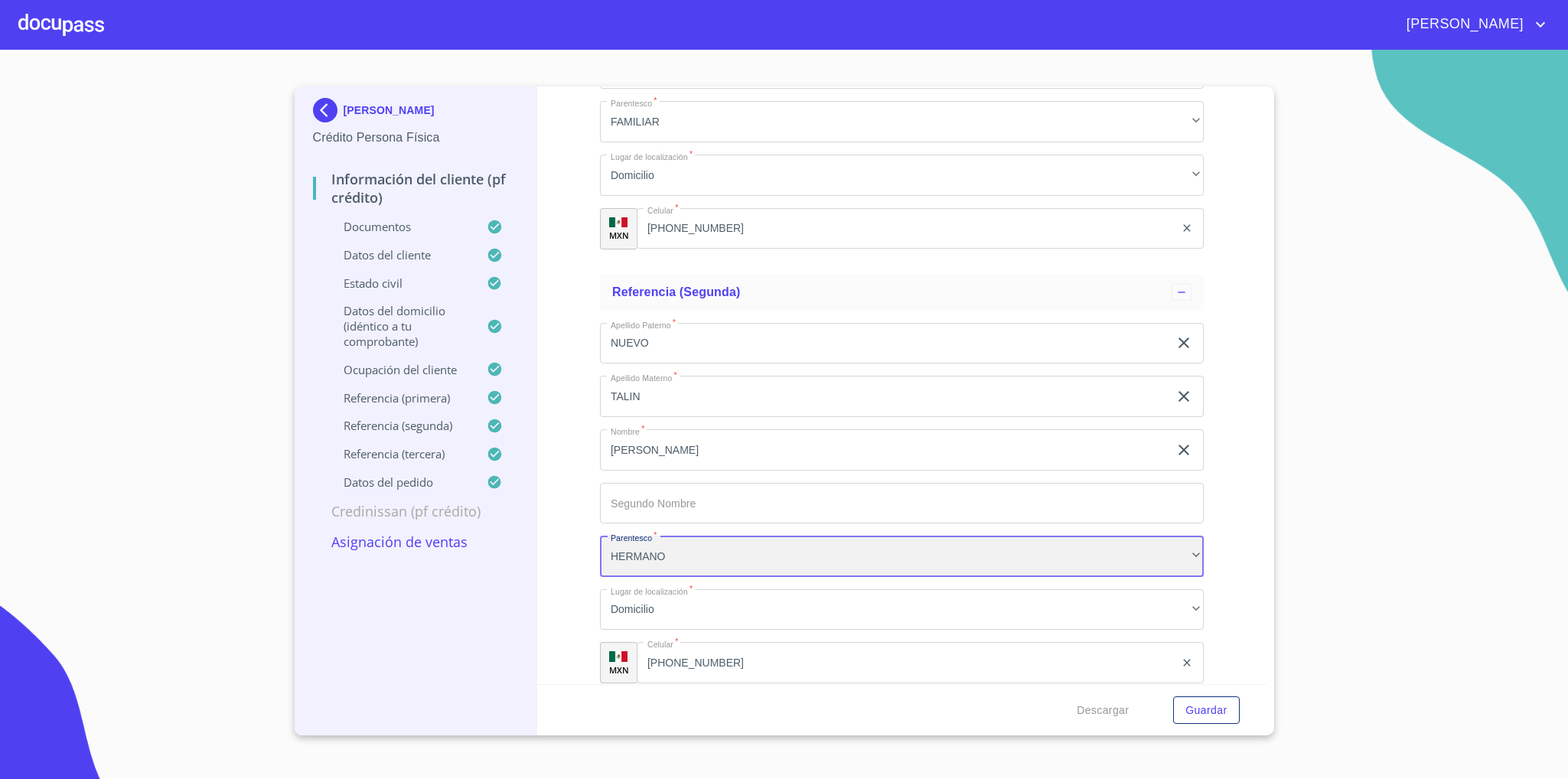
scroll to position [8468, 0]
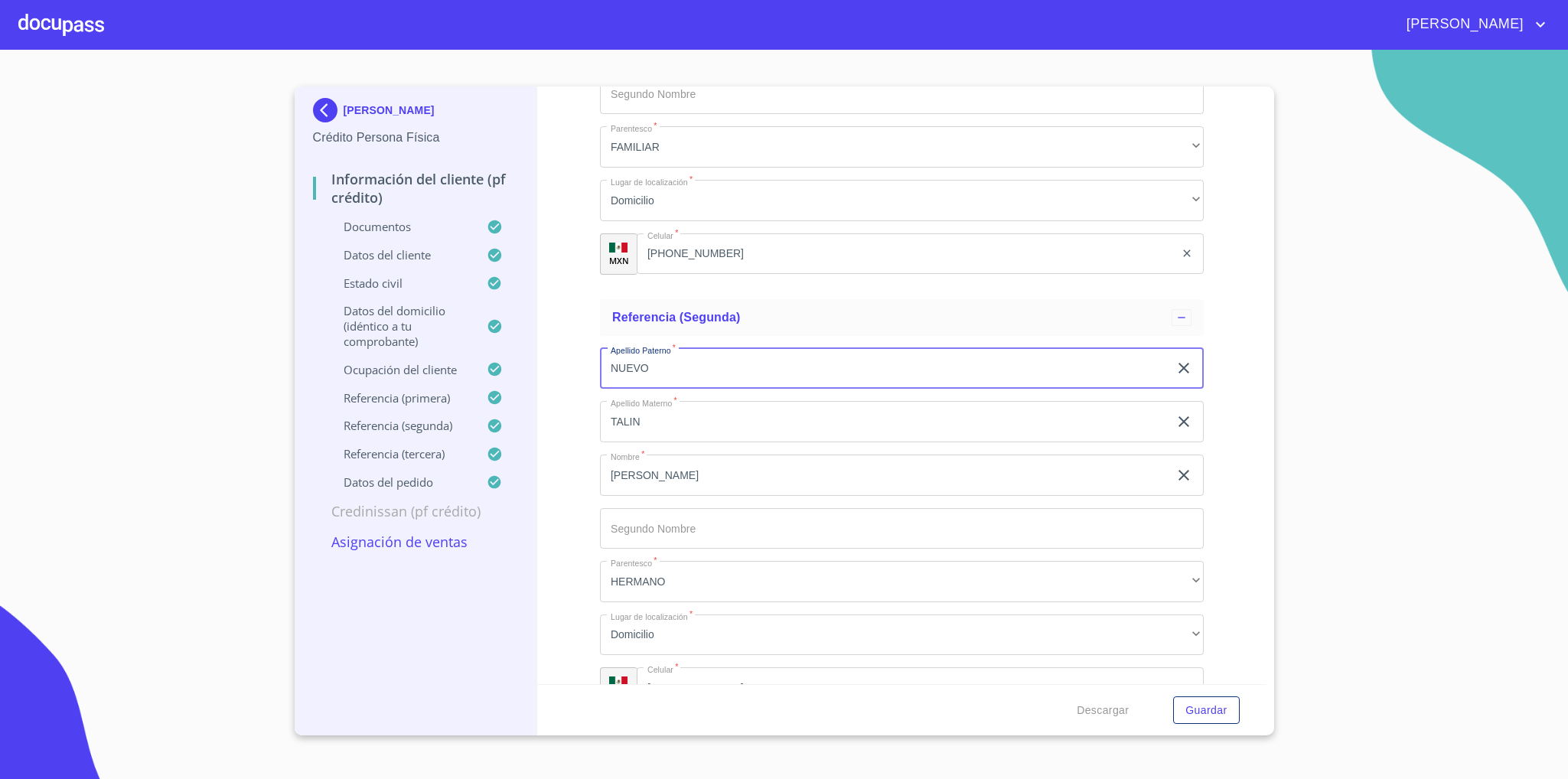
click at [675, 380] on input "NUEVO" at bounding box center [884, 369] width 568 height 41
type input "TALIN"
click at [618, 420] on input "TALIN" at bounding box center [884, 421] width 568 height 41
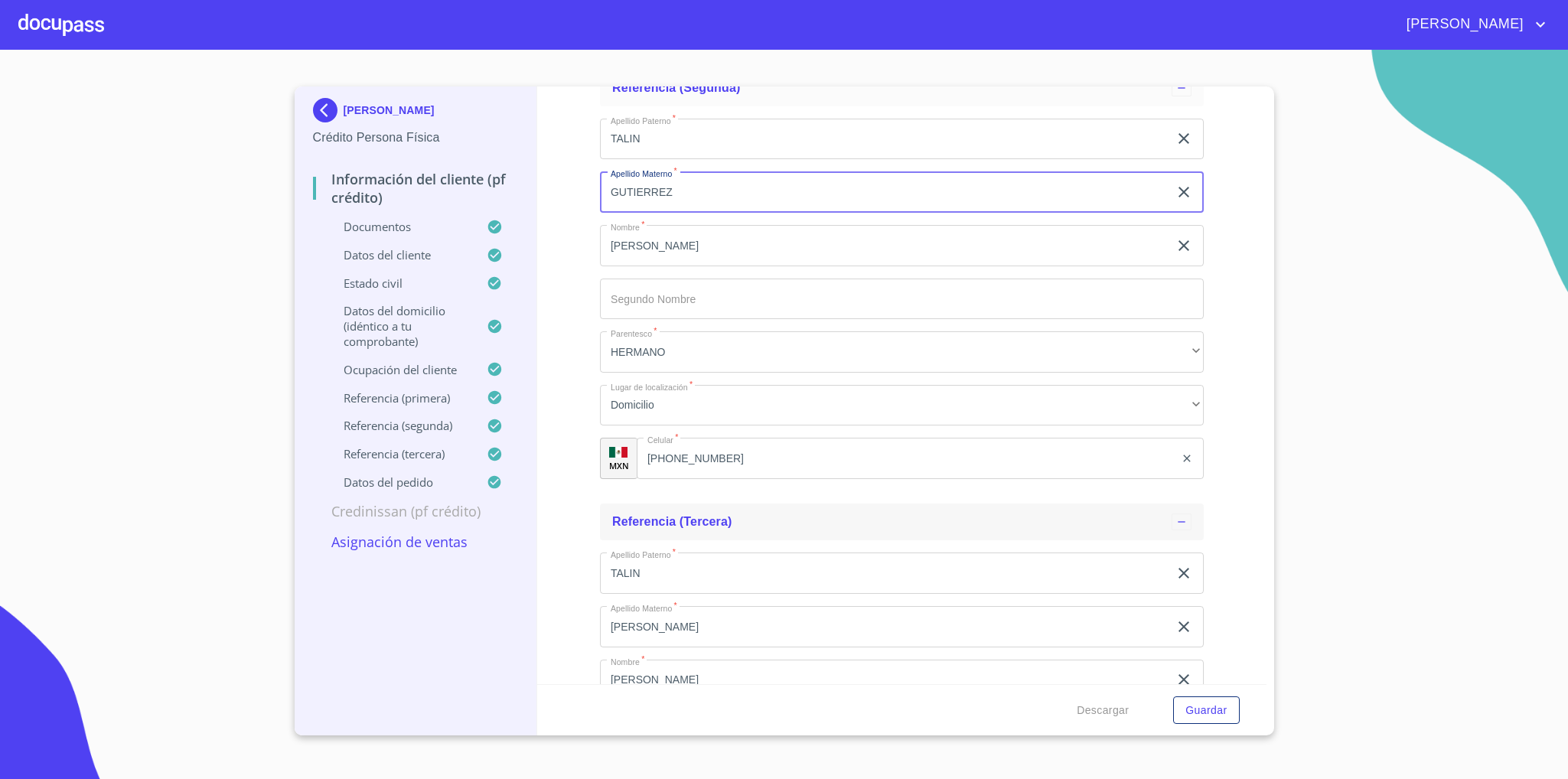
scroll to position [8813, 0]
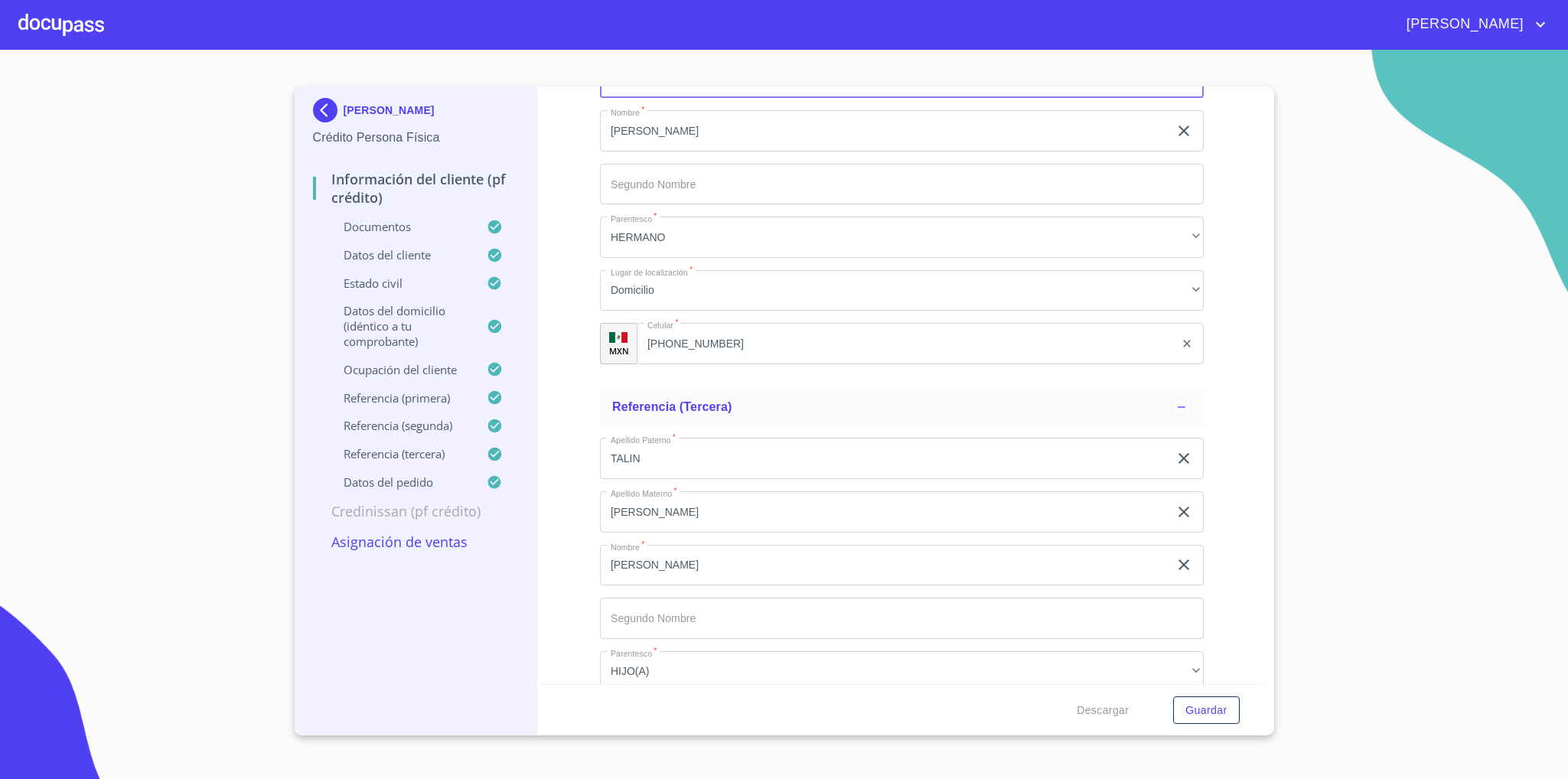
type input "GUTIERREZ"
click at [739, 355] on input "[PHONE_NUMBER]" at bounding box center [905, 344] width 538 height 41
click at [739, 355] on input "[PHONE_NUMBER]" at bounding box center [925, 344] width 499 height 41
type input "3"
type input "[PHONE_NUMBER]"
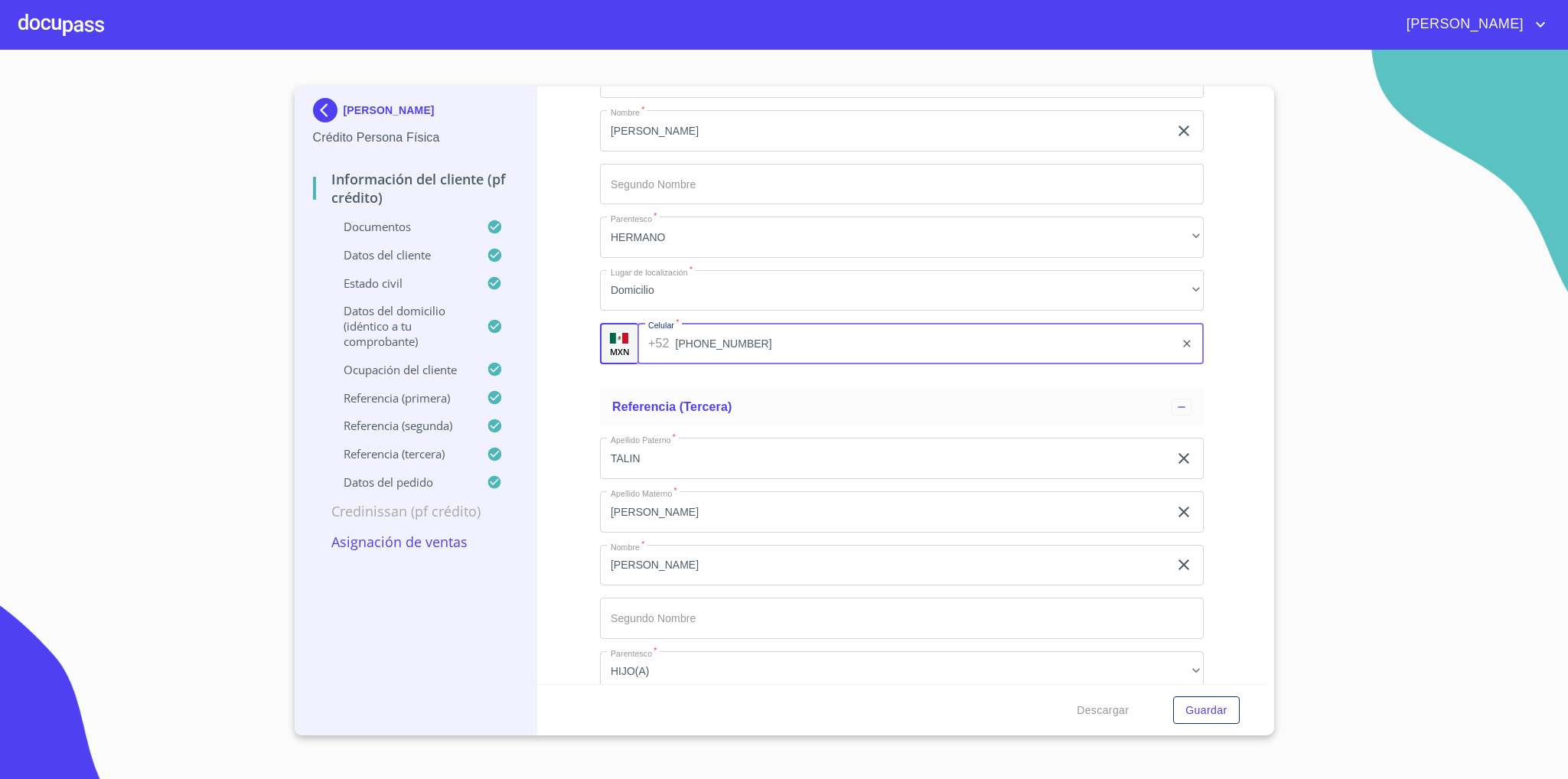
click at [1242, 498] on div "Información del cliente (PF crédito) Documentos Documento de identificación   *…" at bounding box center [902, 385] width 729 height 598
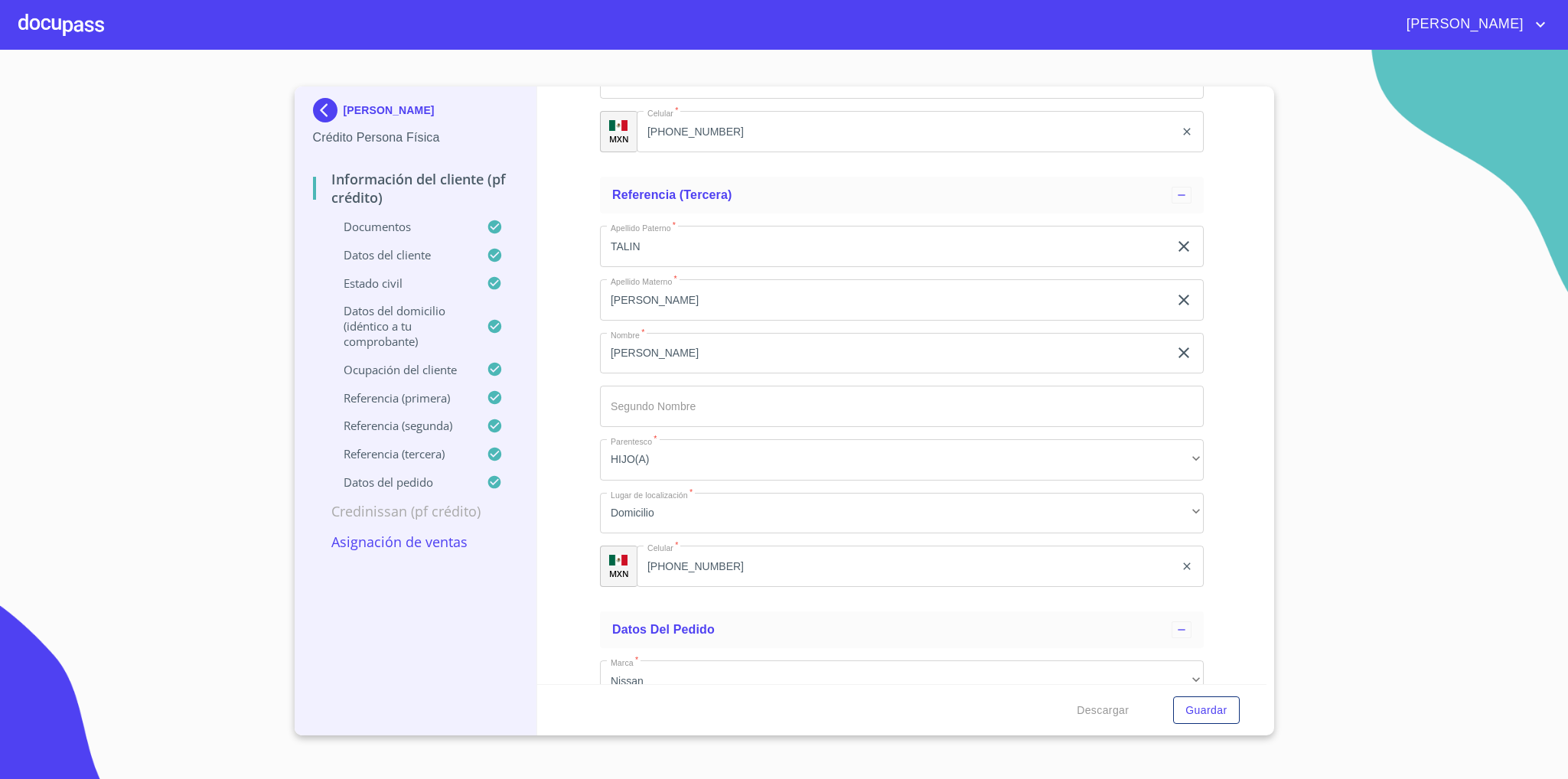
scroll to position [9042, 0]
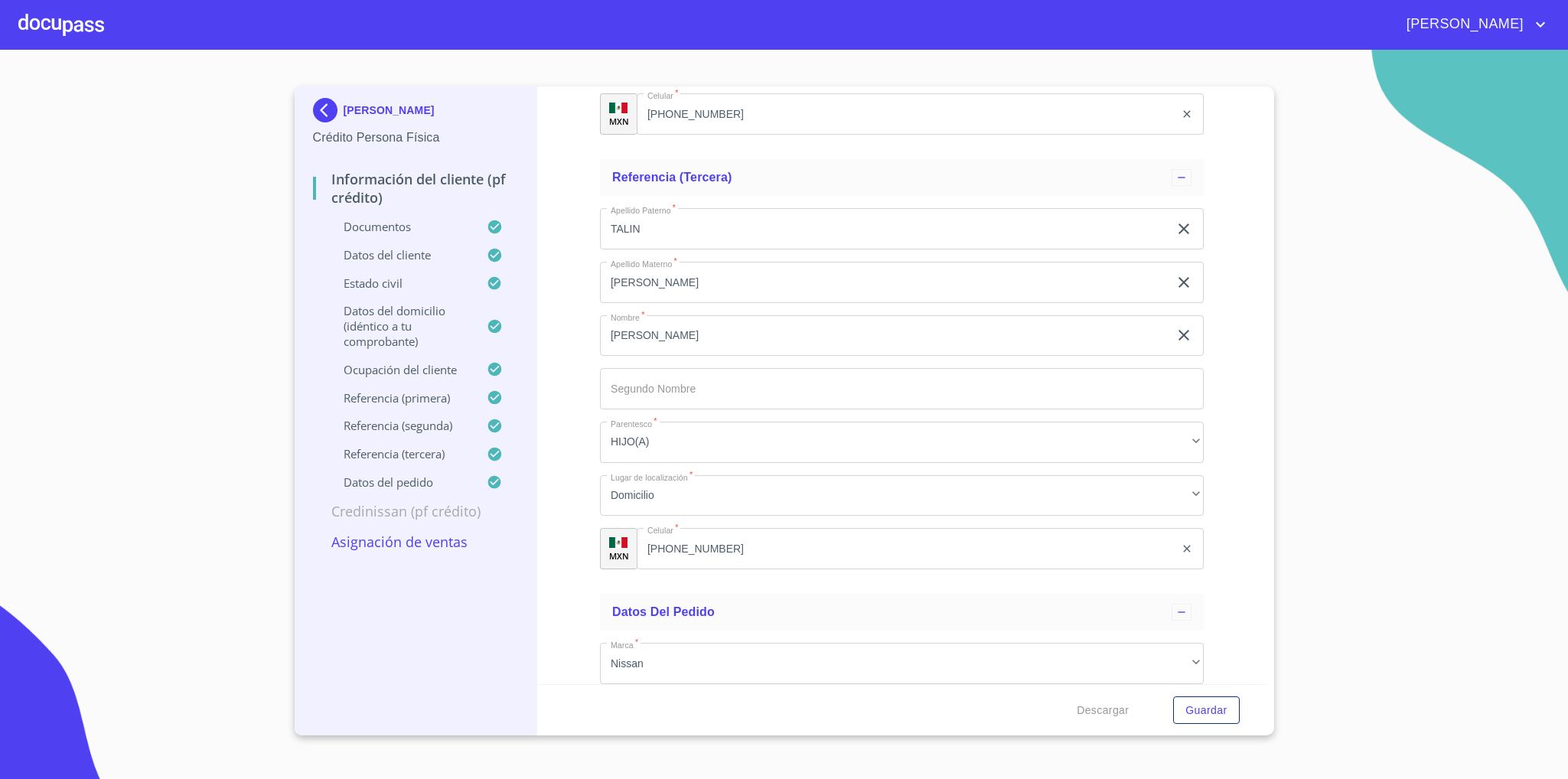
click at [691, 343] on input "[PERSON_NAME]" at bounding box center [884, 336] width 568 height 41
click at [675, 287] on input "[PERSON_NAME]" at bounding box center [884, 282] width 568 height 41
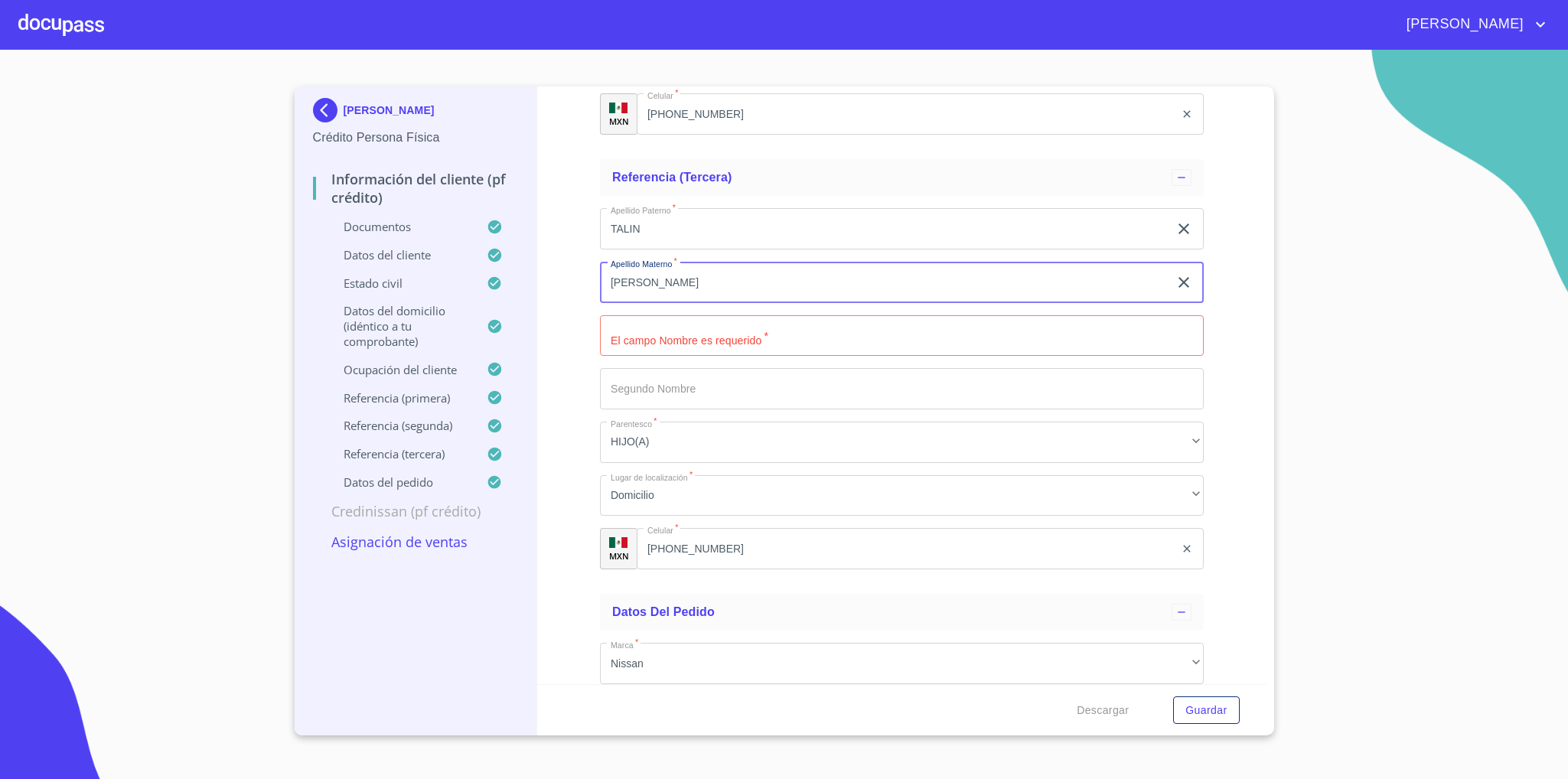
click at [675, 287] on input "[PERSON_NAME]" at bounding box center [884, 282] width 568 height 41
click at [670, 220] on input "TALIN" at bounding box center [884, 229] width 568 height 41
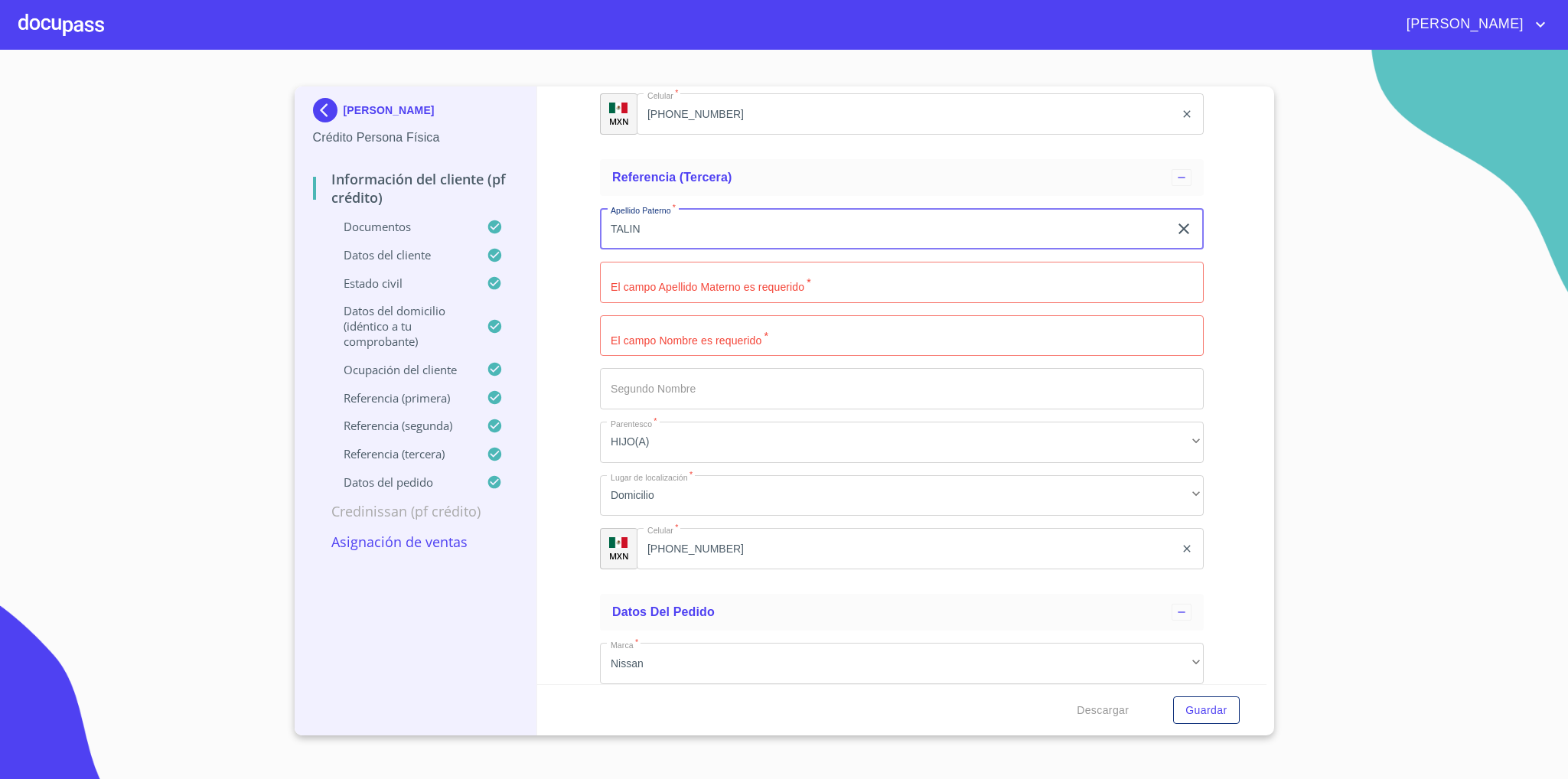
click at [670, 220] on input "TALIN" at bounding box center [884, 229] width 568 height 41
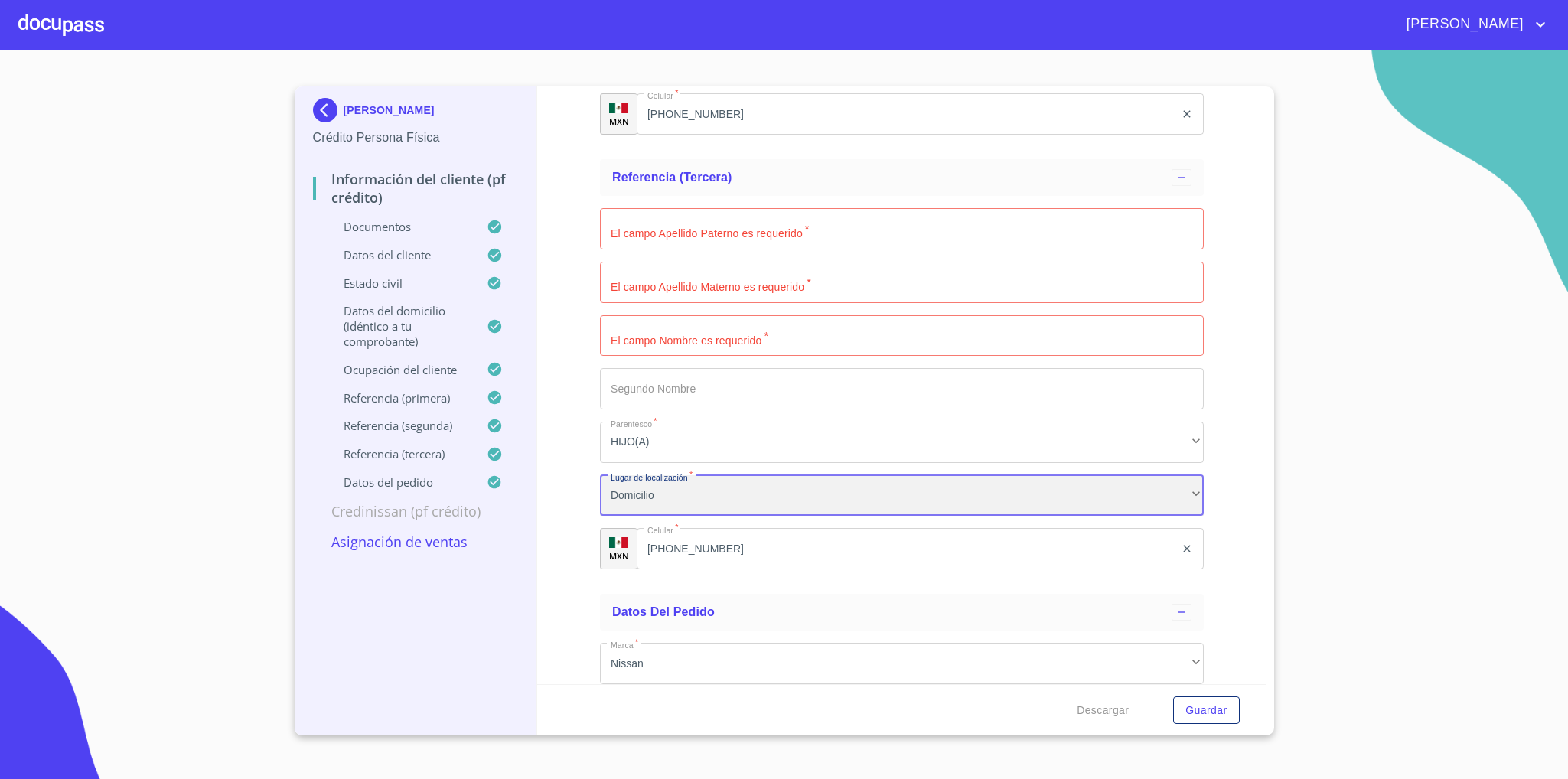
click at [671, 496] on div "Domicilio" at bounding box center [901, 495] width 604 height 41
click at [765, 586] on div at bounding box center [784, 389] width 1568 height 779
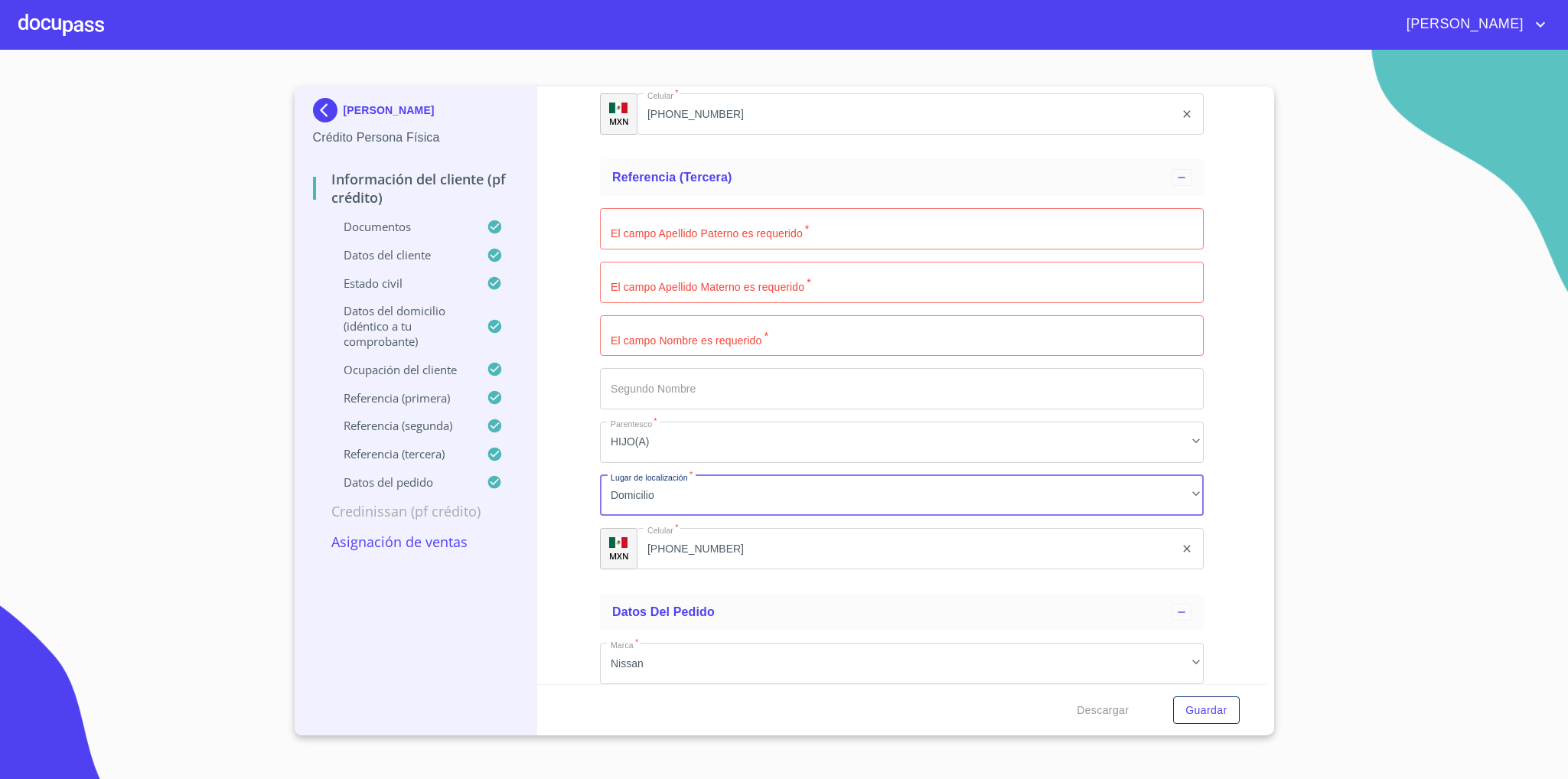
click at [707, 549] on input "[PHONE_NUMBER]" at bounding box center [905, 549] width 538 height 41
click at [707, 549] on input "[PHONE_NUMBER]" at bounding box center [925, 549] width 499 height 41
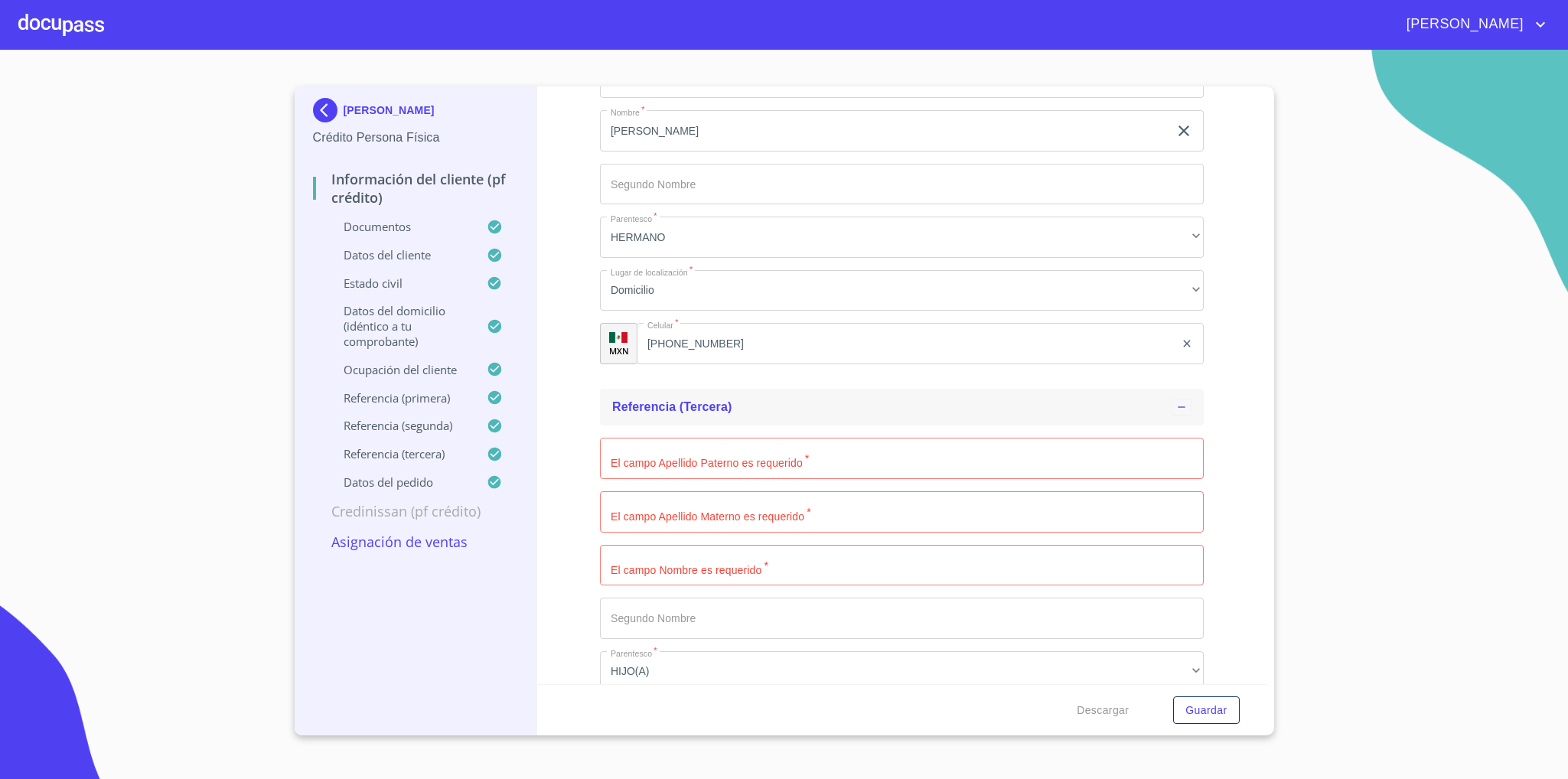
scroll to position [8928, 0]
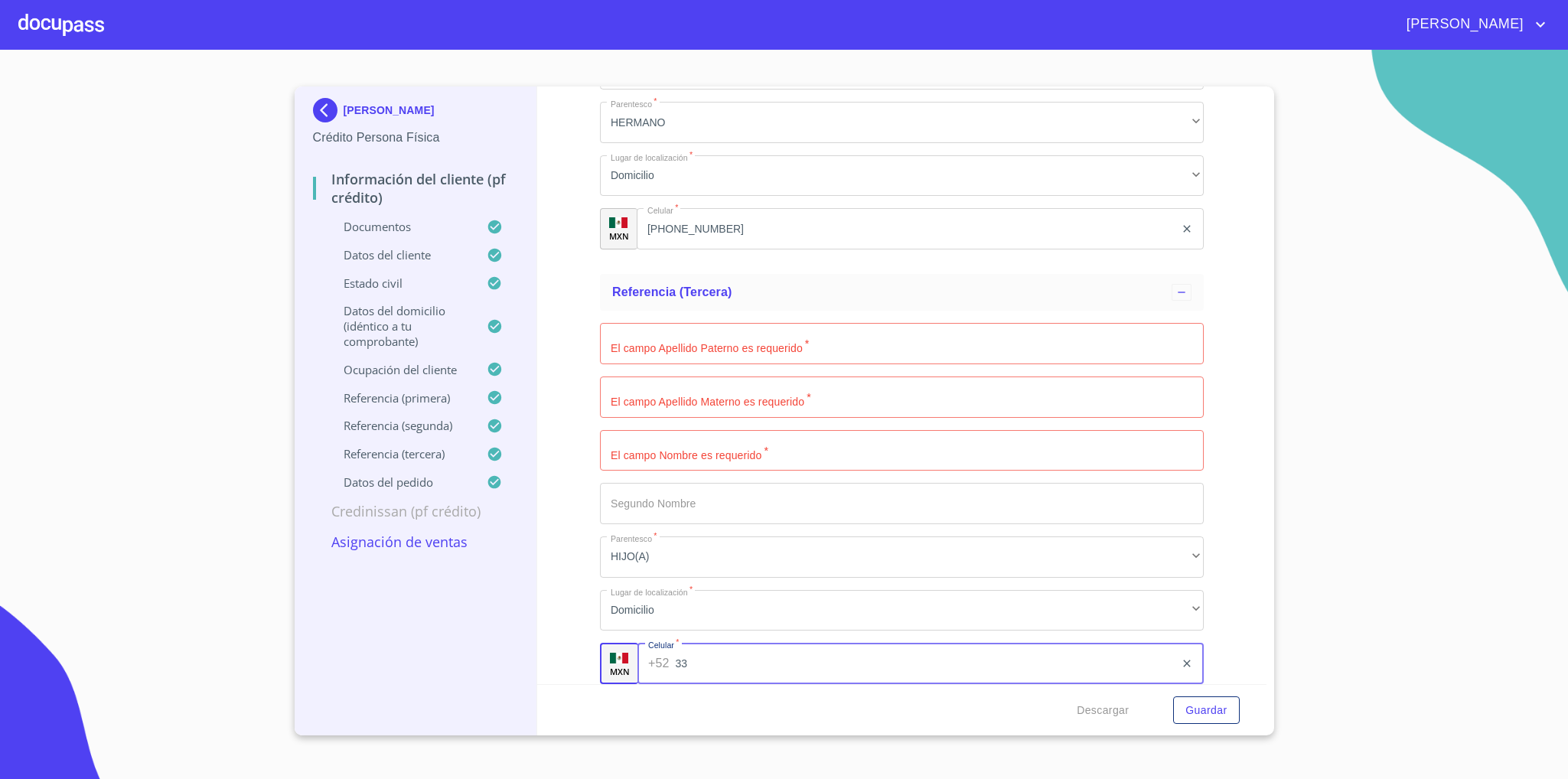
type input "33"
click at [694, 460] on input "Documento de identificación   *" at bounding box center [901, 451] width 604 height 41
type input "LUZ"
click at [717, 354] on input "Documento de identificación   *" at bounding box center [901, 344] width 604 height 41
type input "[PERSON_NAME]"
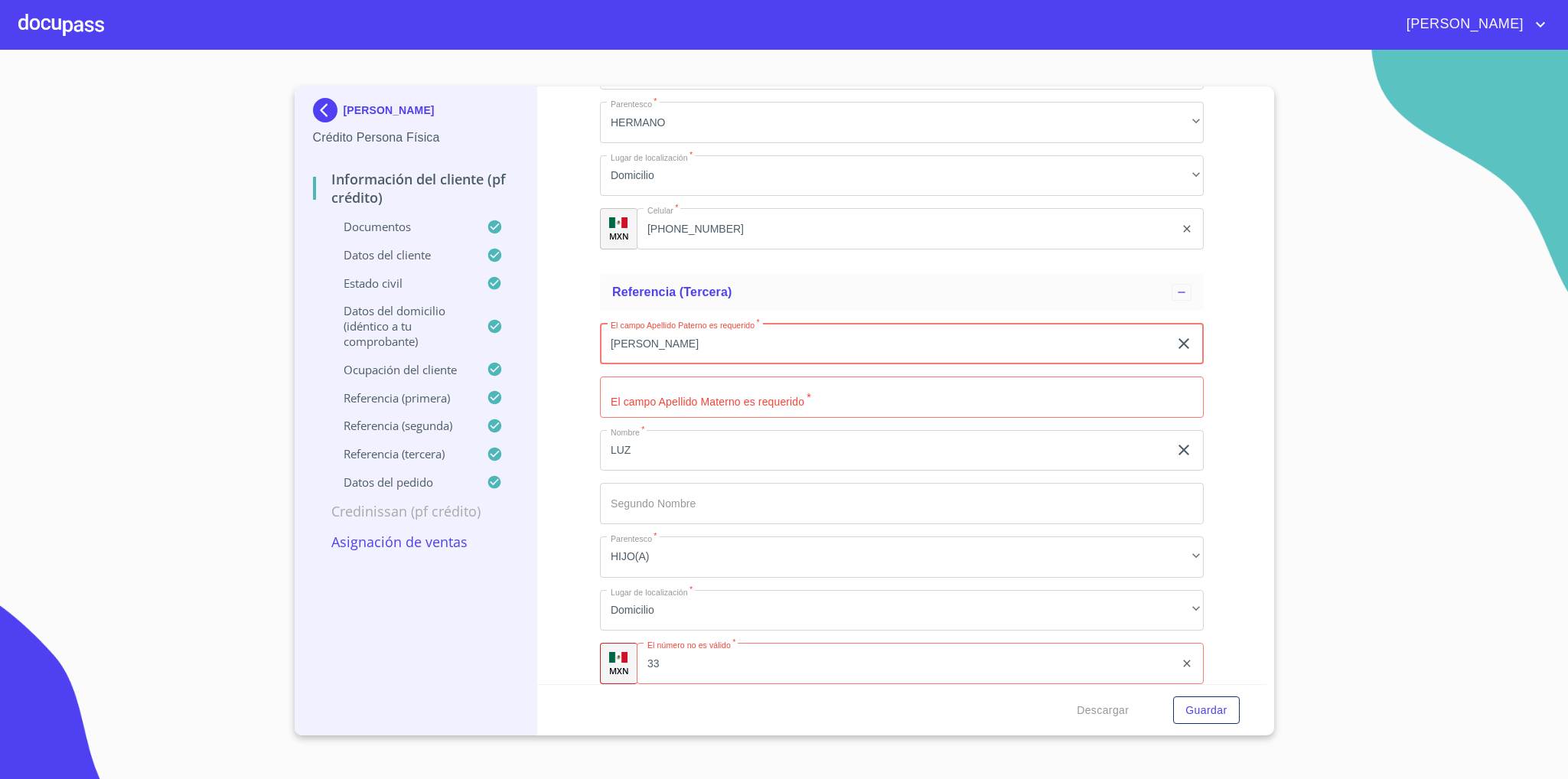
click at [709, 400] on input "Documento de identificación   *" at bounding box center [901, 397] width 604 height 41
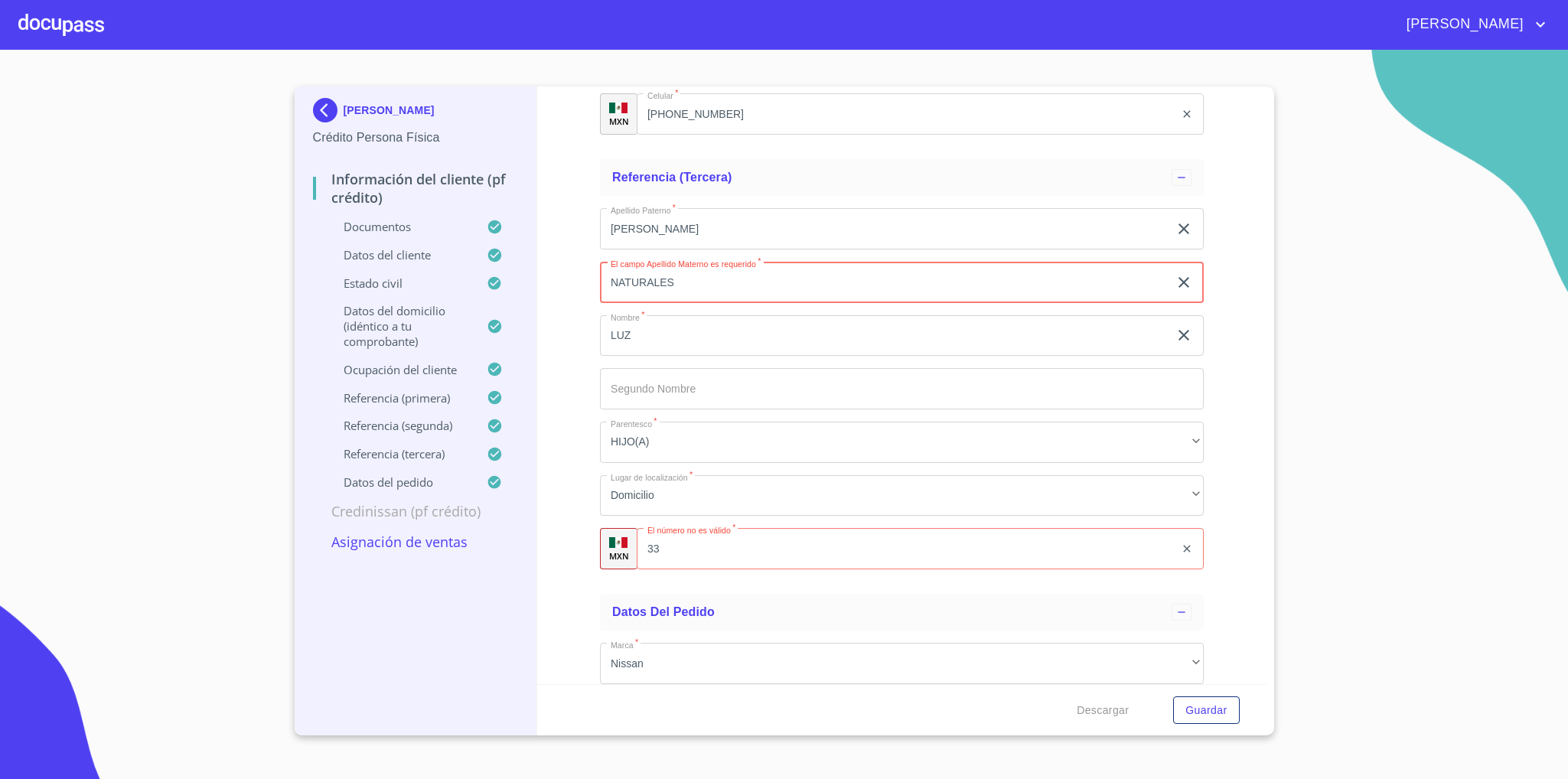
type input "NATURALES"
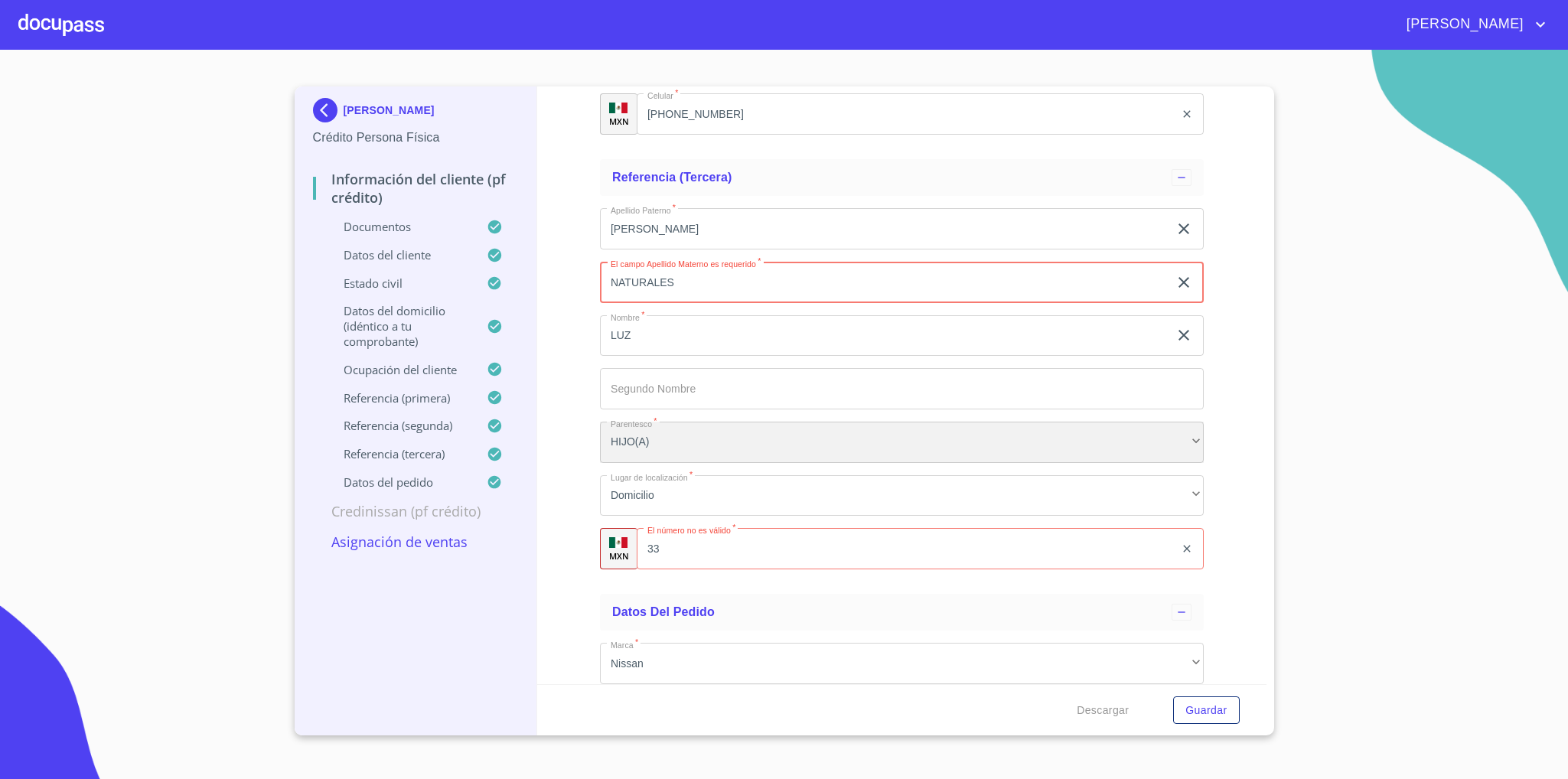
click at [684, 443] on div "HIJO(A)" at bounding box center [901, 442] width 604 height 41
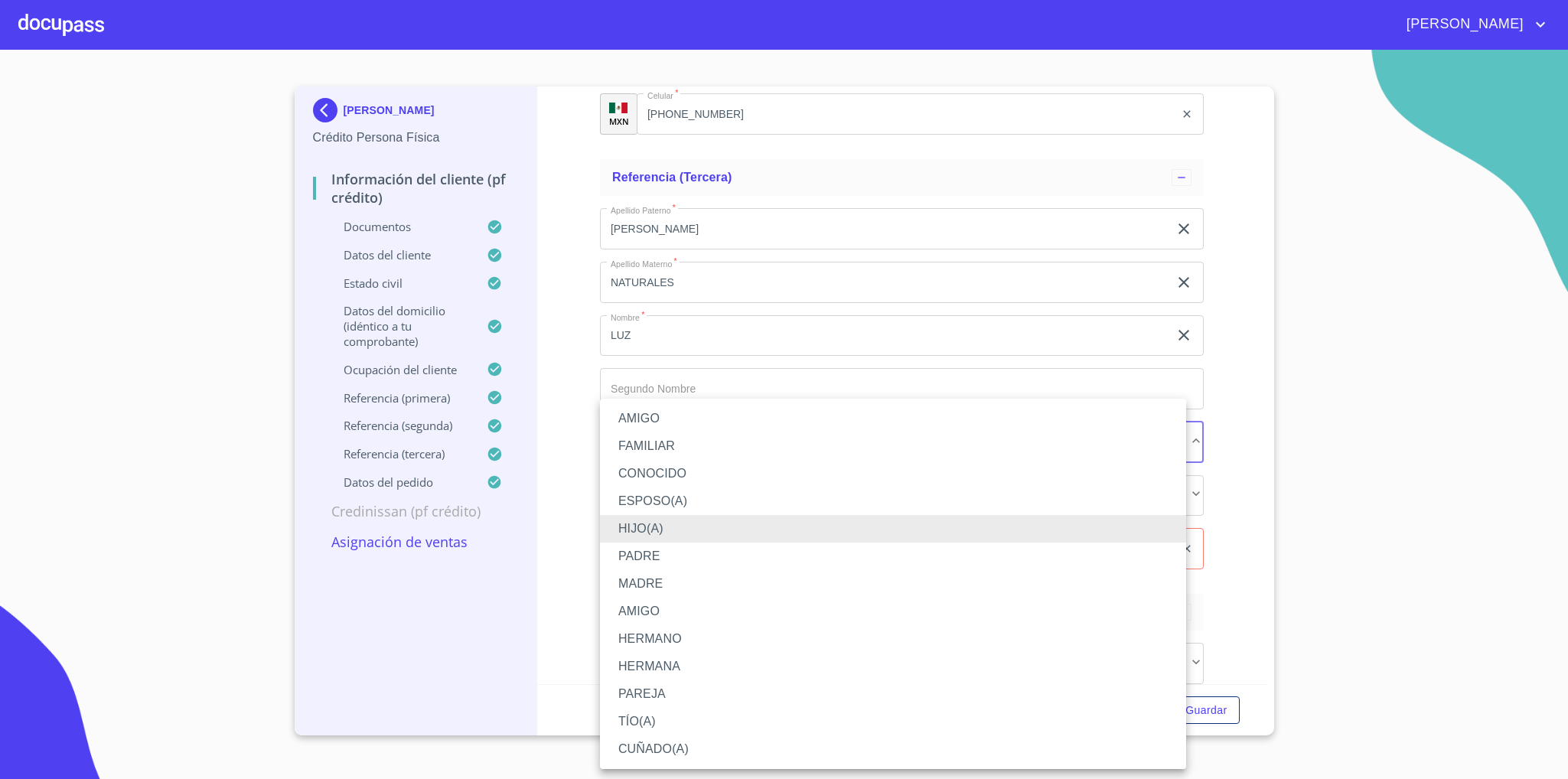
click at [671, 423] on li "AMIGO" at bounding box center [893, 418] width 586 height 27
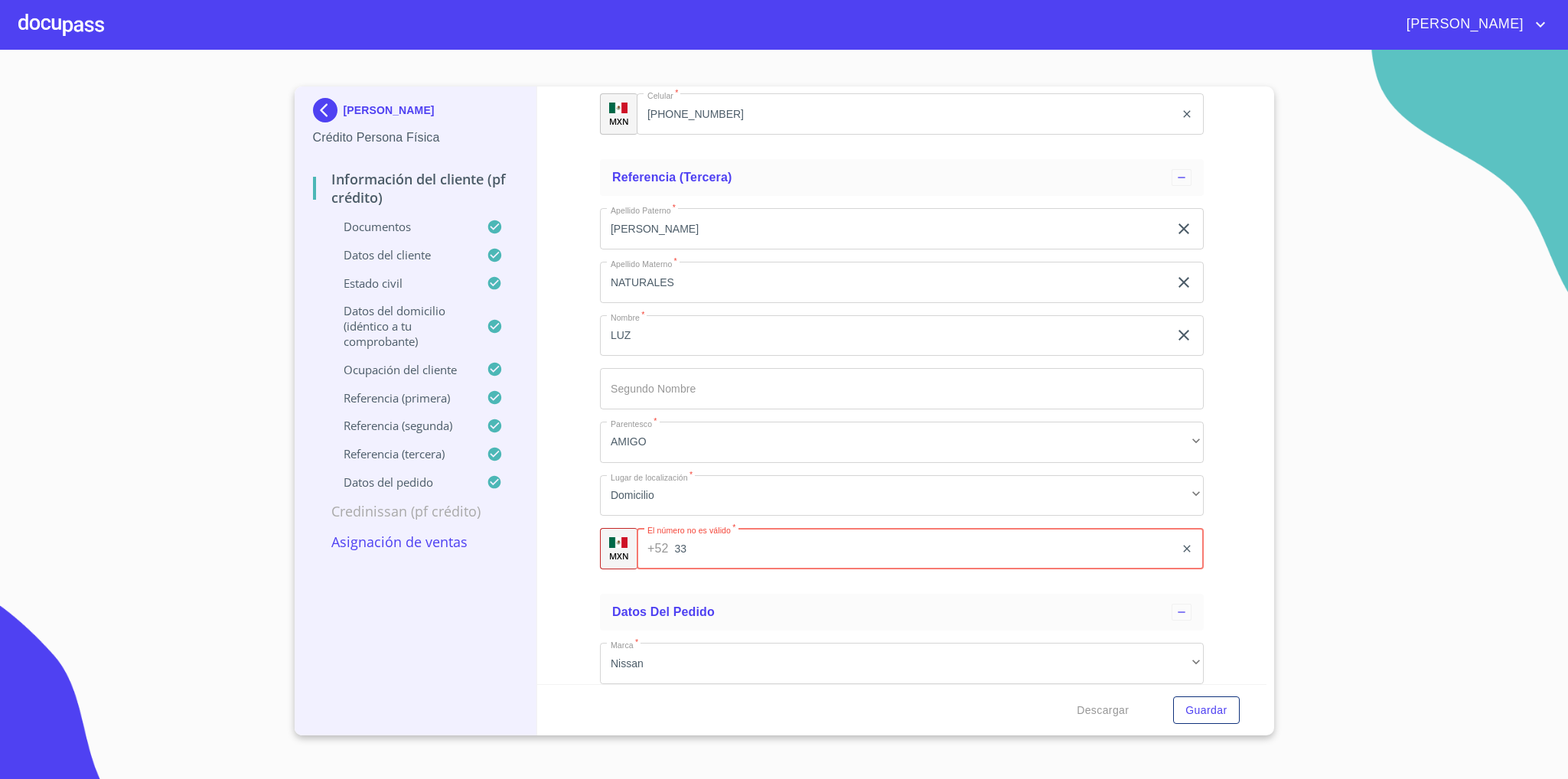
click at [699, 549] on input "33" at bounding box center [925, 549] width 500 height 41
type input "3"
type input "[PHONE_NUMBER]"
click at [1235, 570] on div "Información del cliente (PF crédito) Documentos Documento de identificación   *…" at bounding box center [902, 385] width 729 height 598
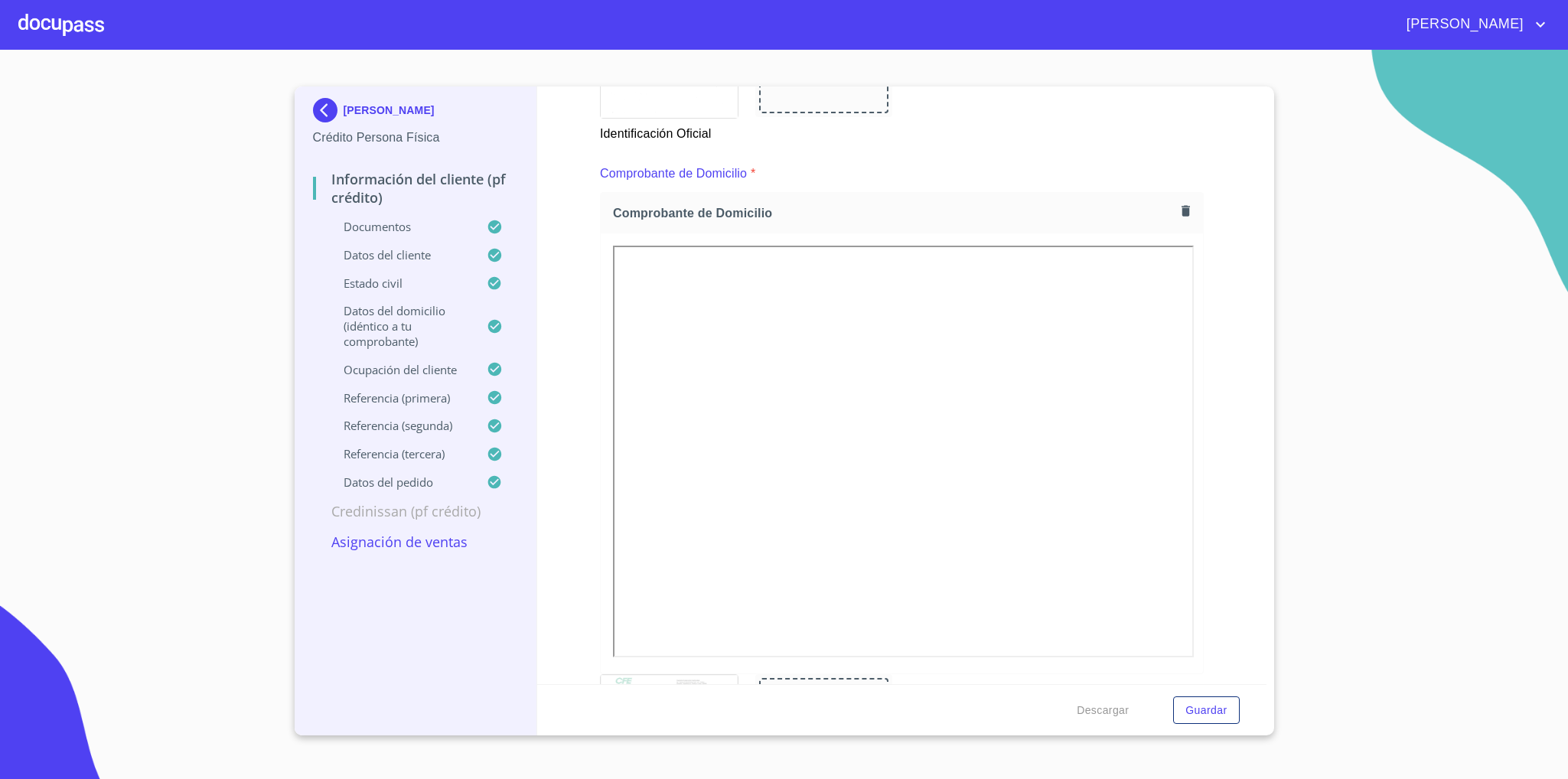
scroll to position [547, 0]
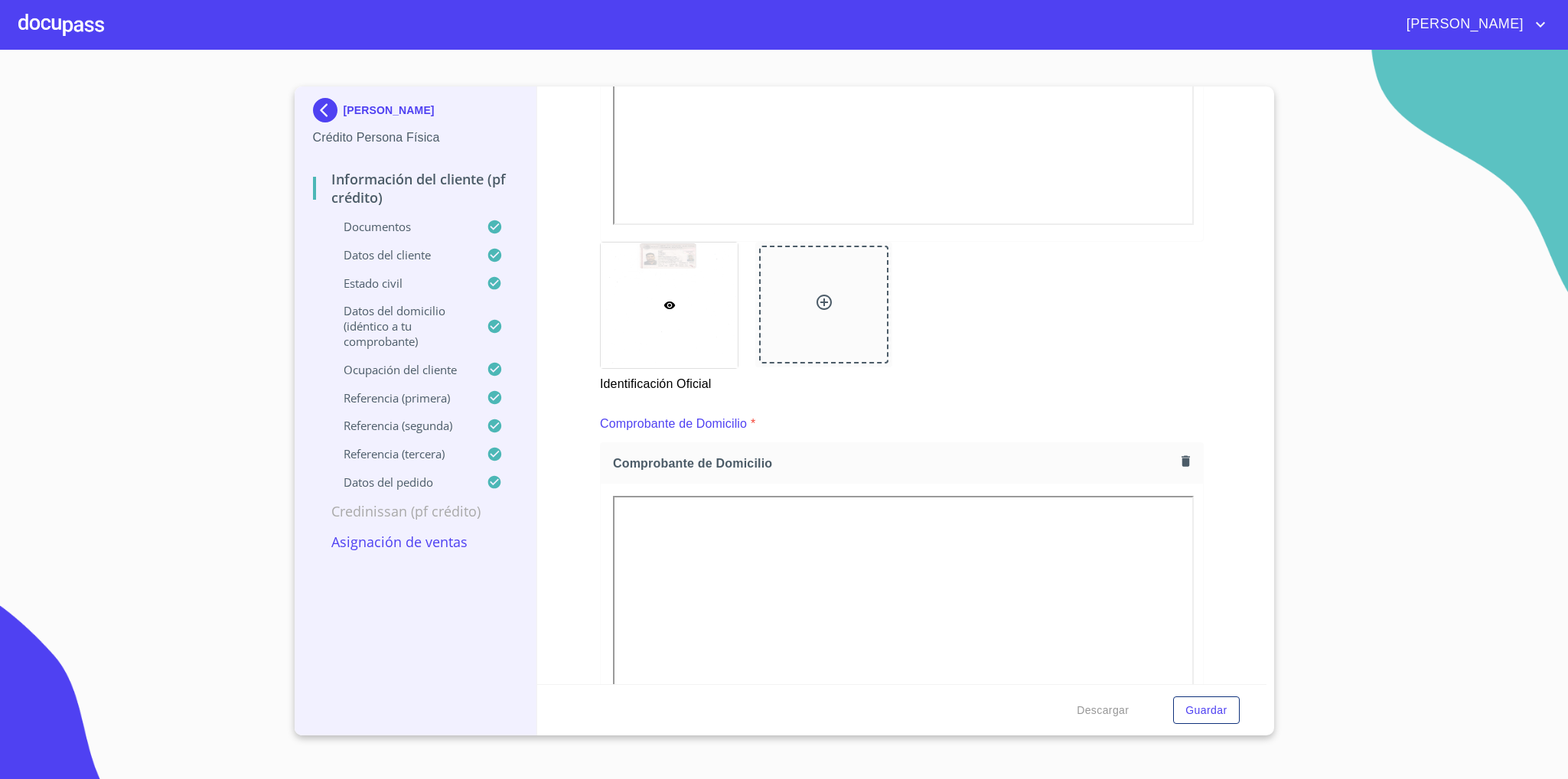
click at [1178, 455] on icon "button" at bounding box center [1185, 461] width 15 height 15
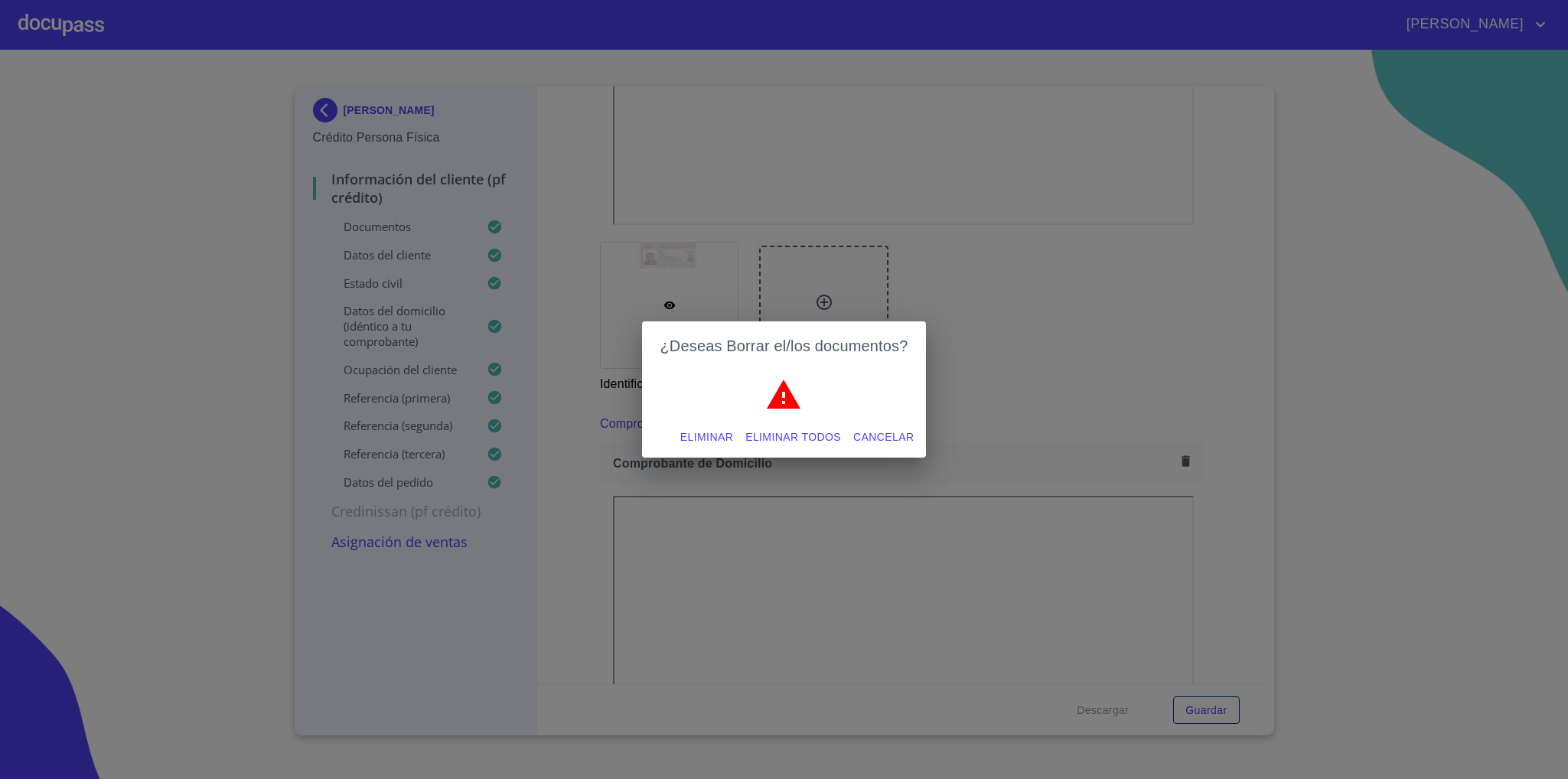
click at [685, 439] on span "Eliminar" at bounding box center [707, 438] width 53 height 19
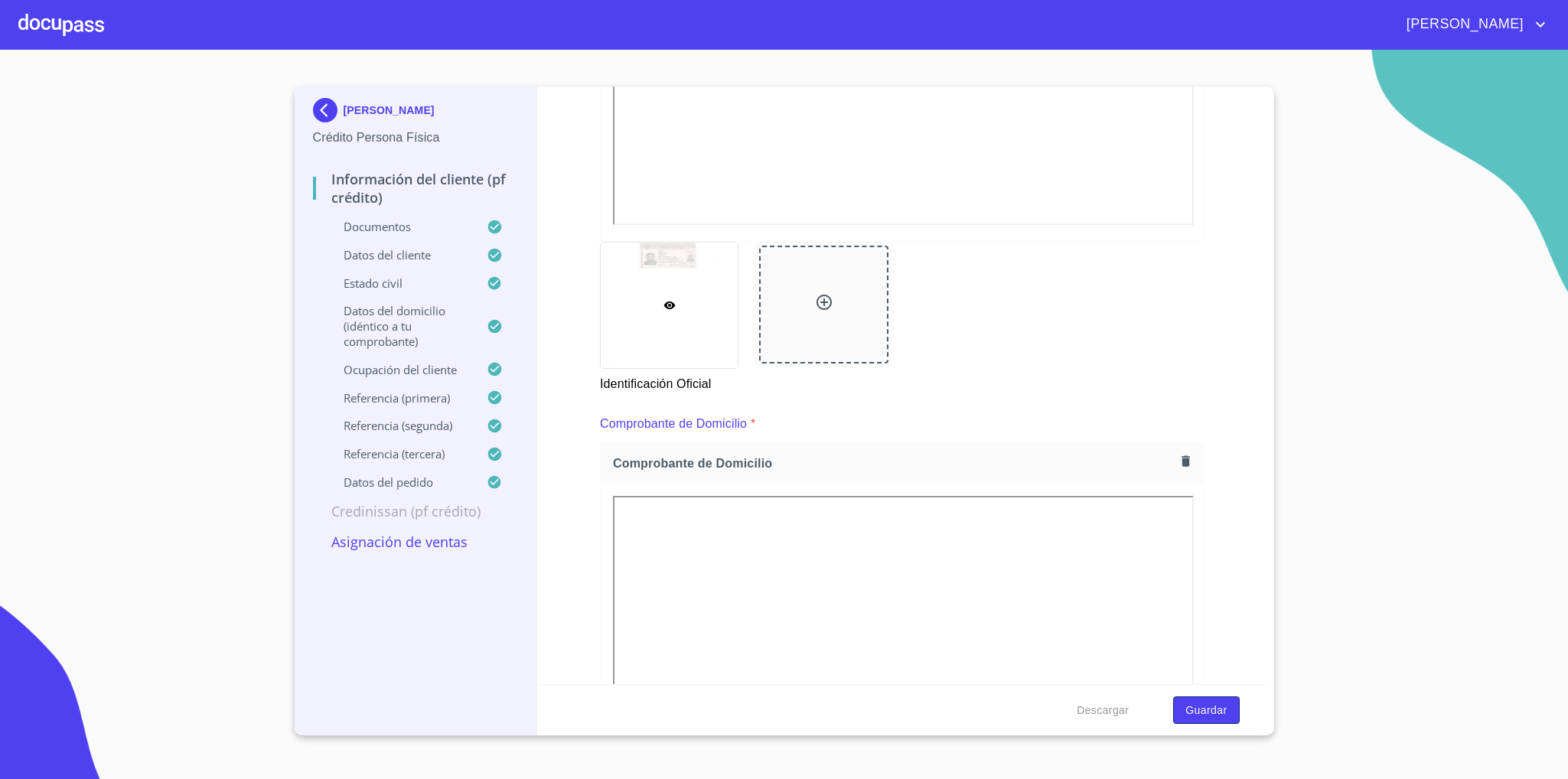
click at [1203, 707] on span "Guardar" at bounding box center [1206, 711] width 41 height 19
